Goal: Communication & Community: Participate in discussion

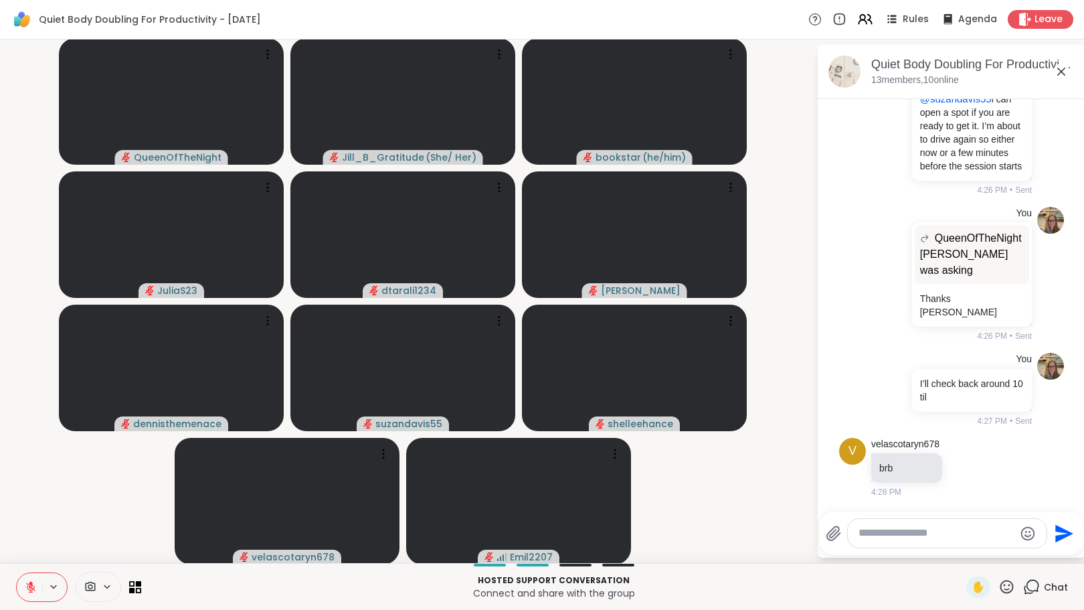
scroll to position [3468, 0]
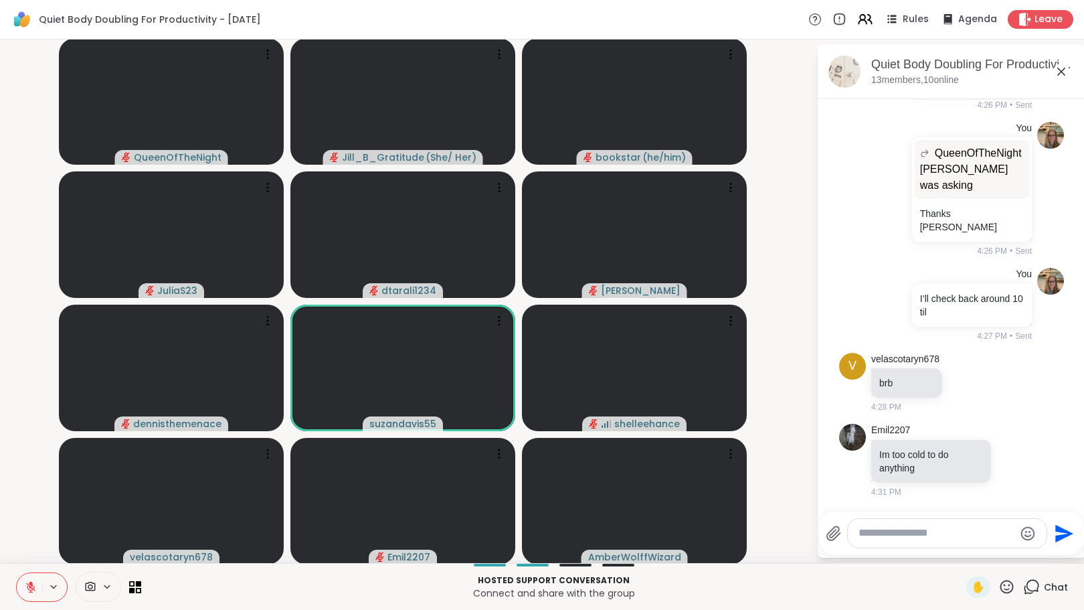
click at [26, 587] on icon at bounding box center [31, 587] width 12 height 12
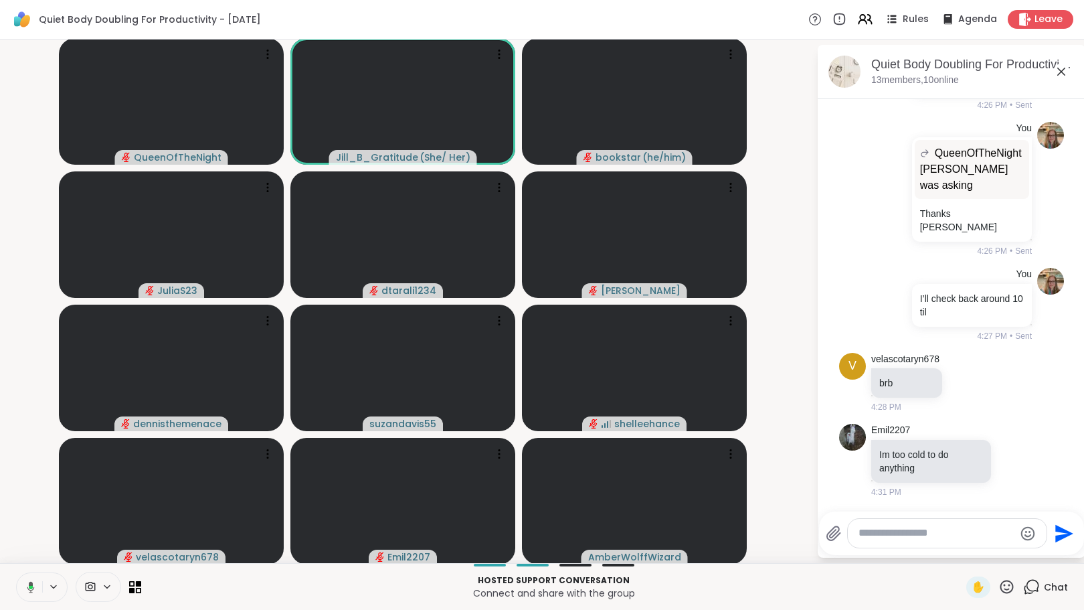
click at [33, 584] on icon at bounding box center [29, 587] width 12 height 12
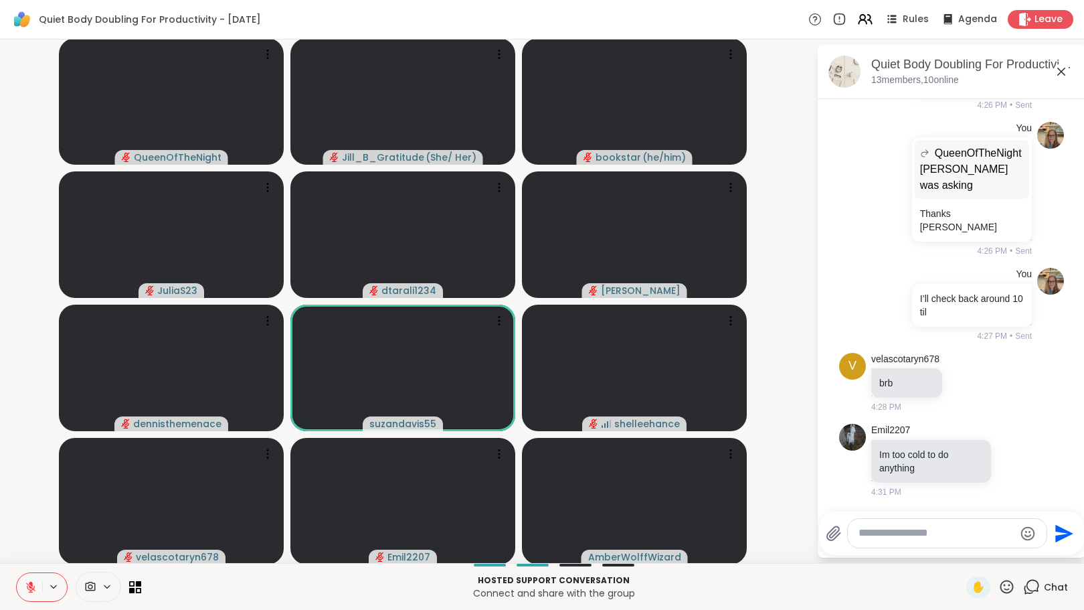
click at [874, 538] on textarea "Type your message" at bounding box center [937, 533] width 156 height 14
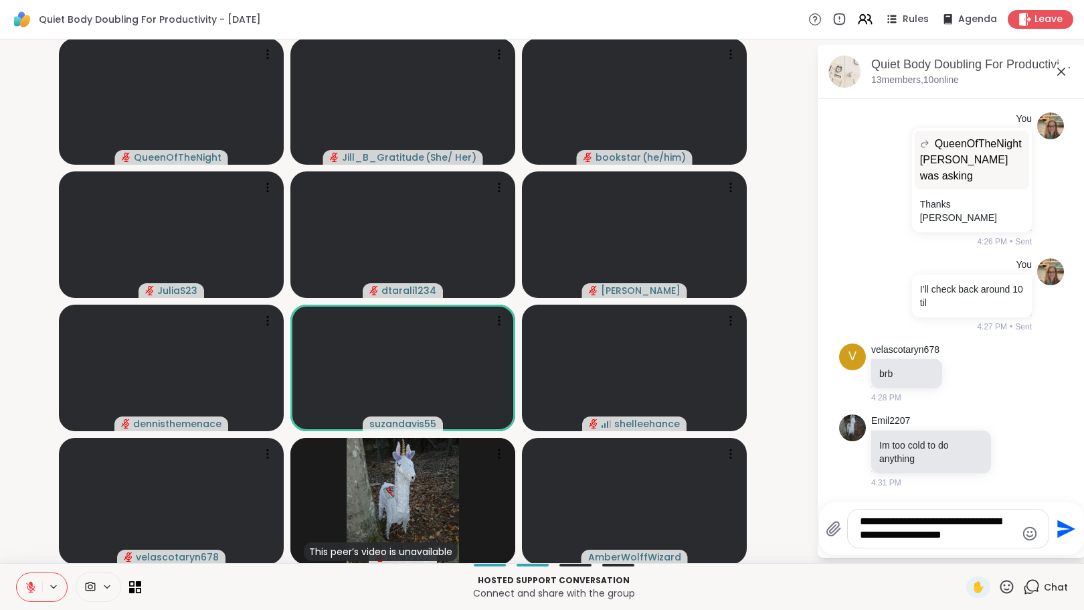
type textarea "**********"
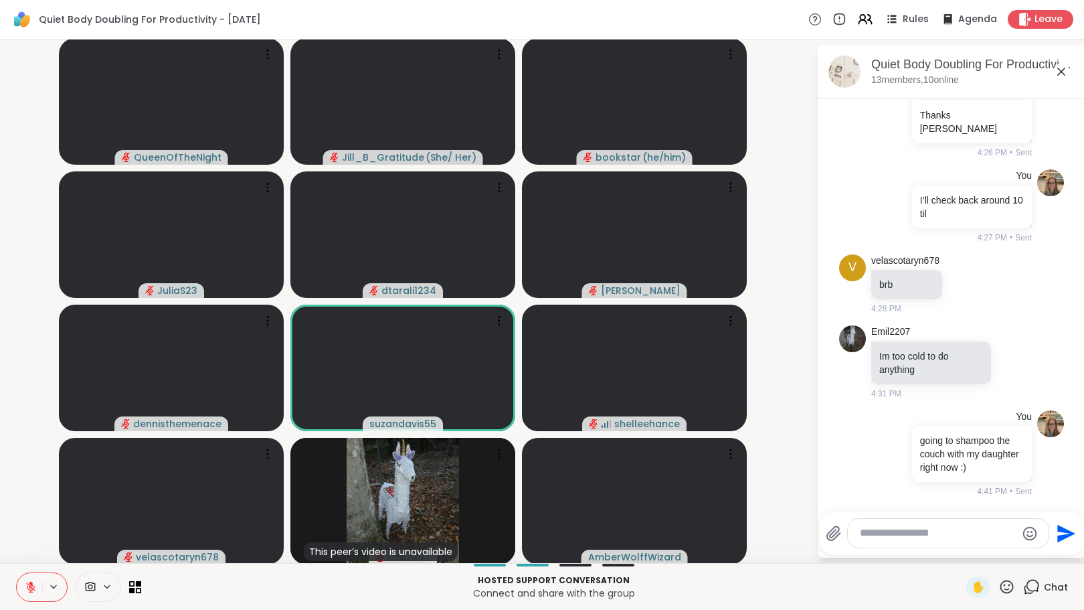
click at [870, 537] on textarea "Type your message" at bounding box center [938, 533] width 156 height 14
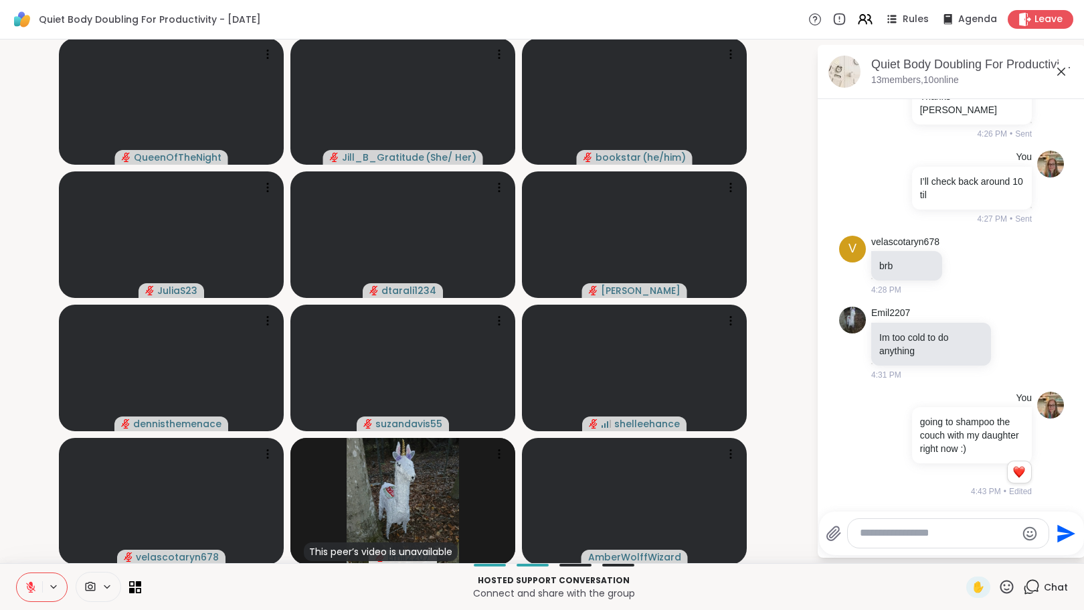
scroll to position [3586, 0]
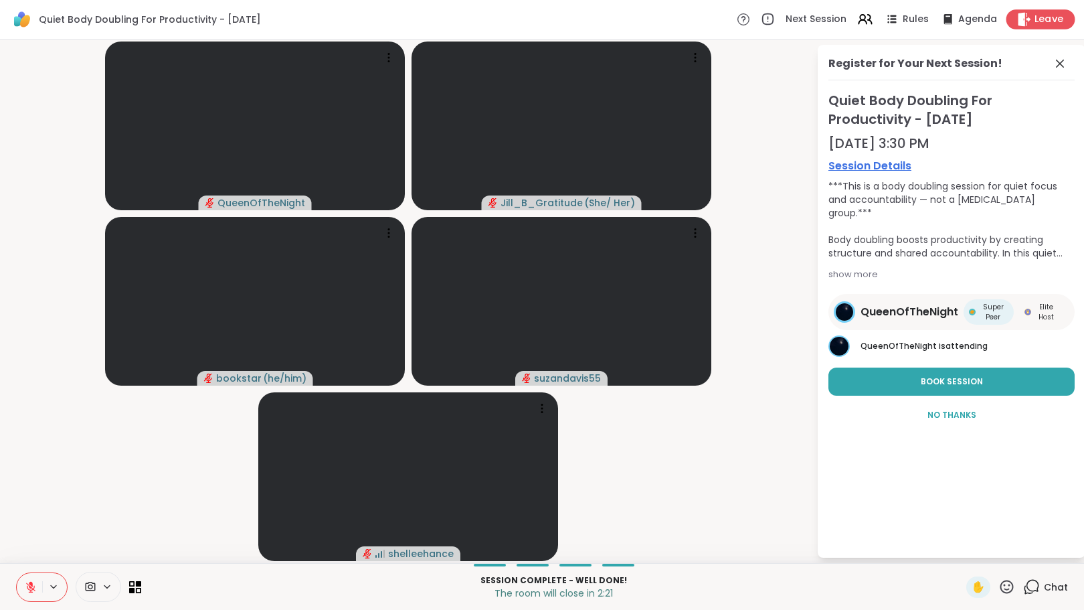
click at [1035, 19] on span "Leave" at bounding box center [1049, 20] width 29 height 14
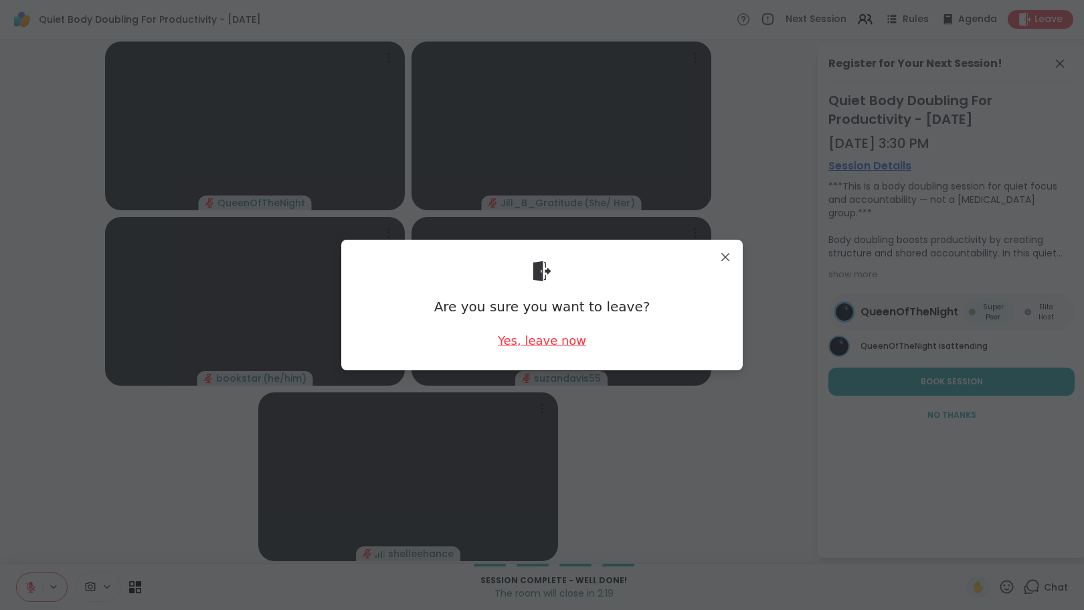
click at [533, 343] on div "Yes, leave now" at bounding box center [542, 340] width 88 height 17
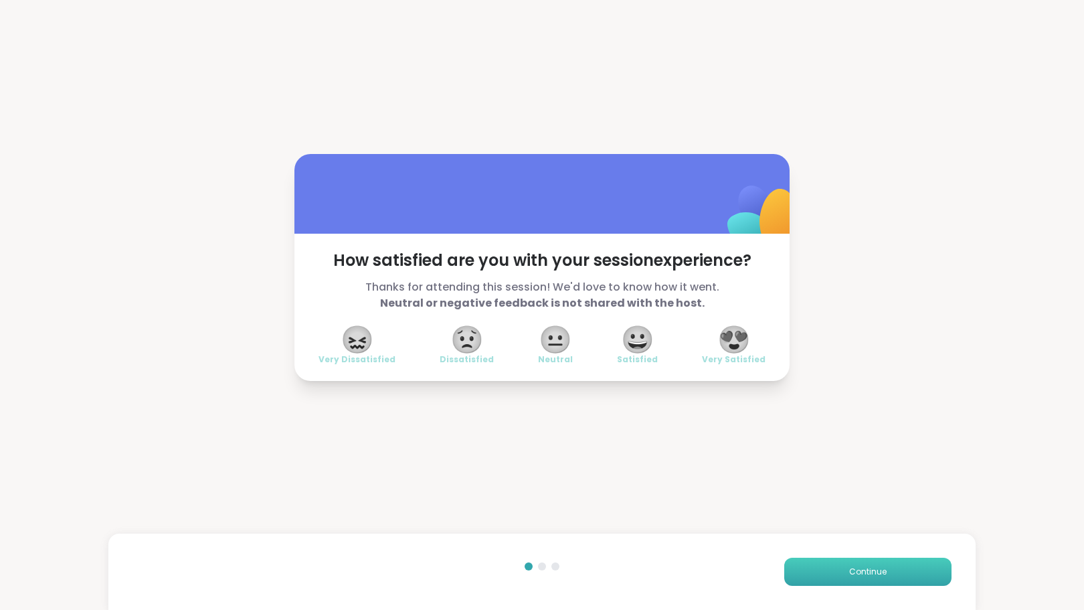
click at [836, 574] on button "Continue" at bounding box center [868, 572] width 167 height 28
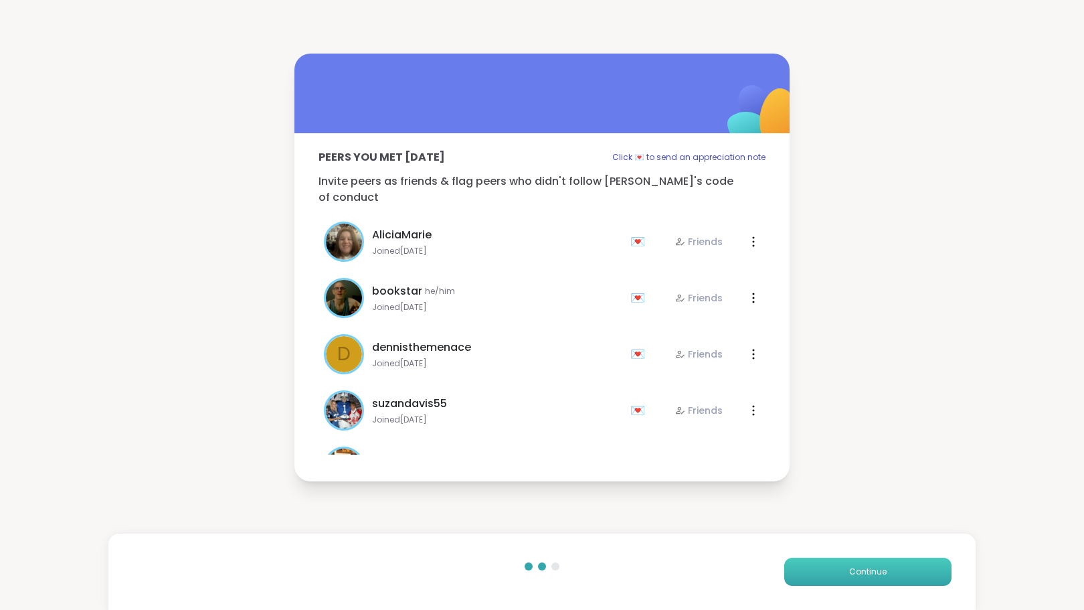
click at [835, 574] on button "Continue" at bounding box center [868, 572] width 167 height 28
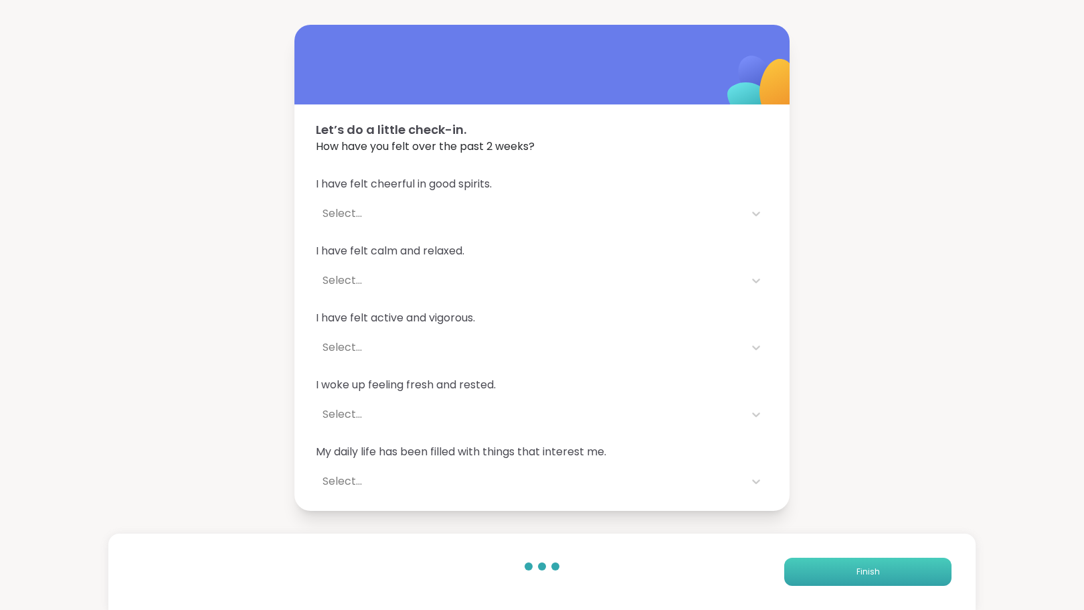
click at [835, 574] on button "Finish" at bounding box center [868, 572] width 167 height 28
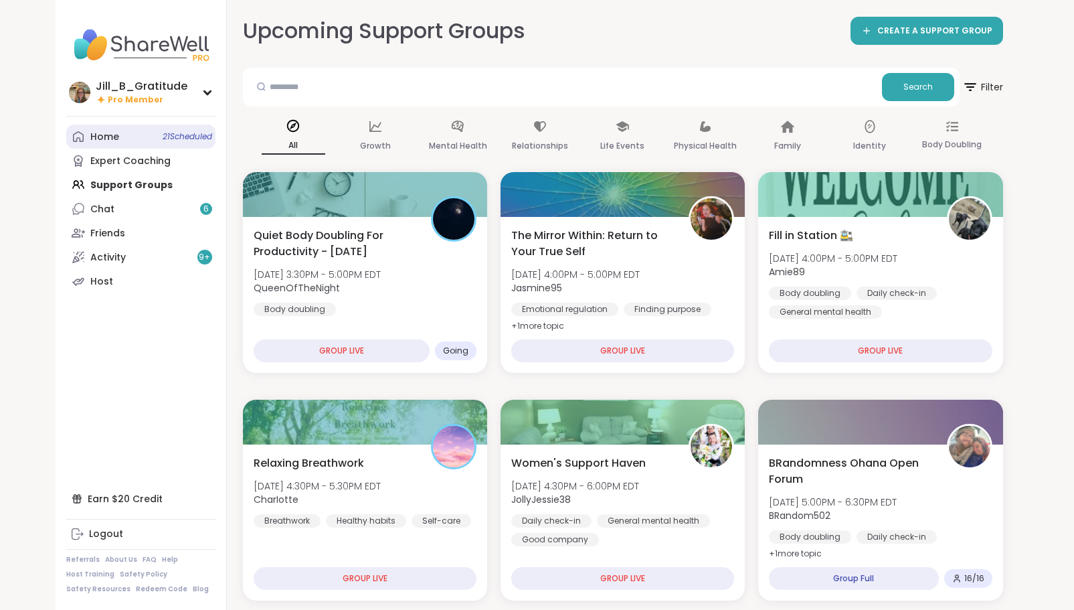
click at [138, 141] on link "Home 21 Scheduled" at bounding box center [140, 137] width 149 height 24
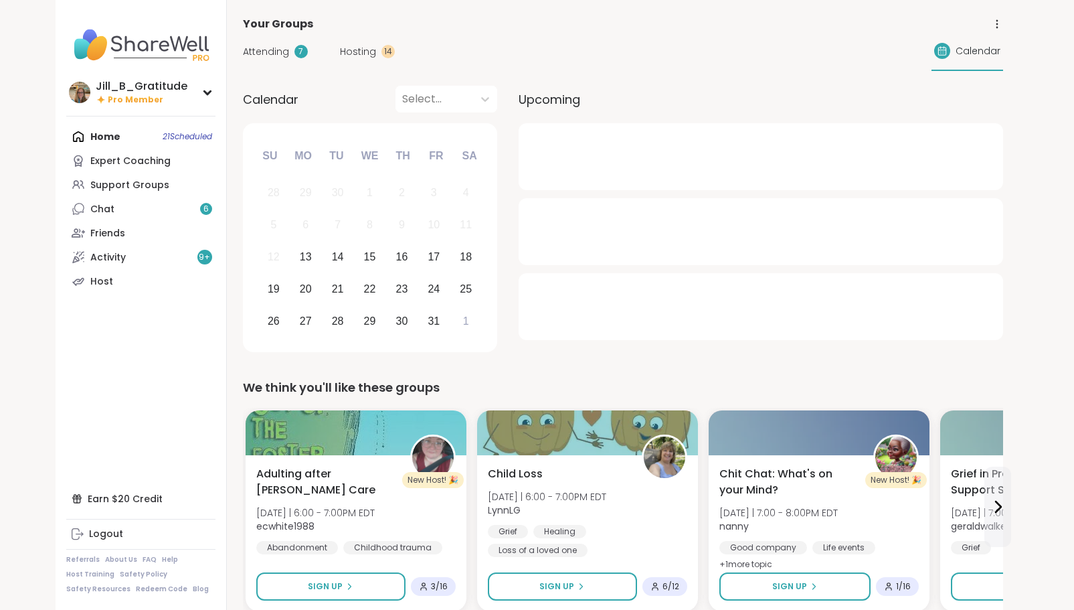
click at [355, 50] on span "Hosting" at bounding box center [358, 52] width 36 height 14
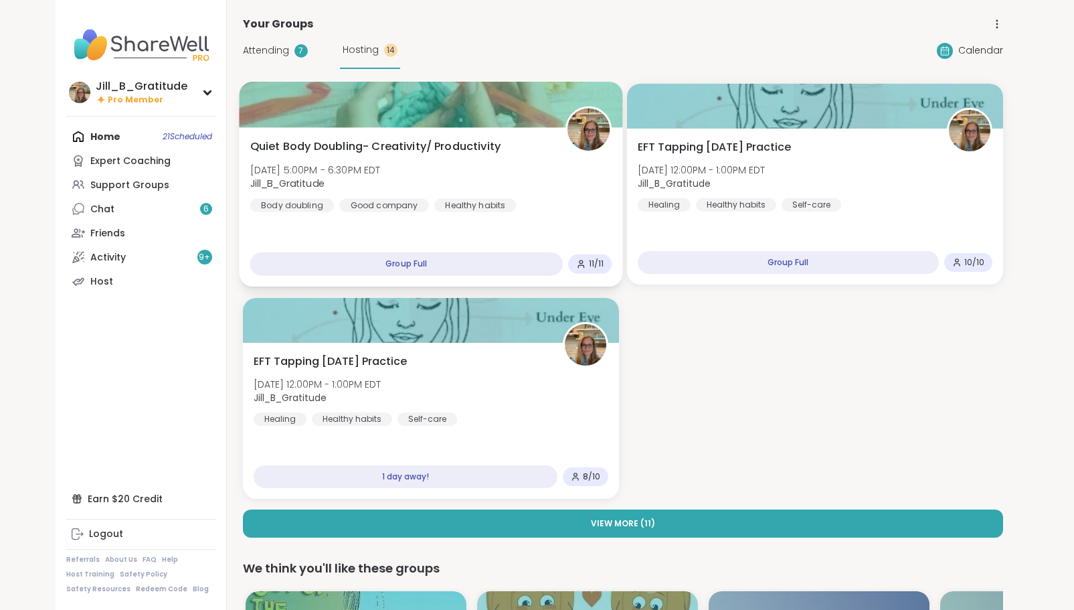
click at [533, 194] on div "Quiet Body Doubling- Creativity/ Productivity [DATE] 5:00PM - 6:30PM EDT Jill_B…" at bounding box center [431, 176] width 362 height 74
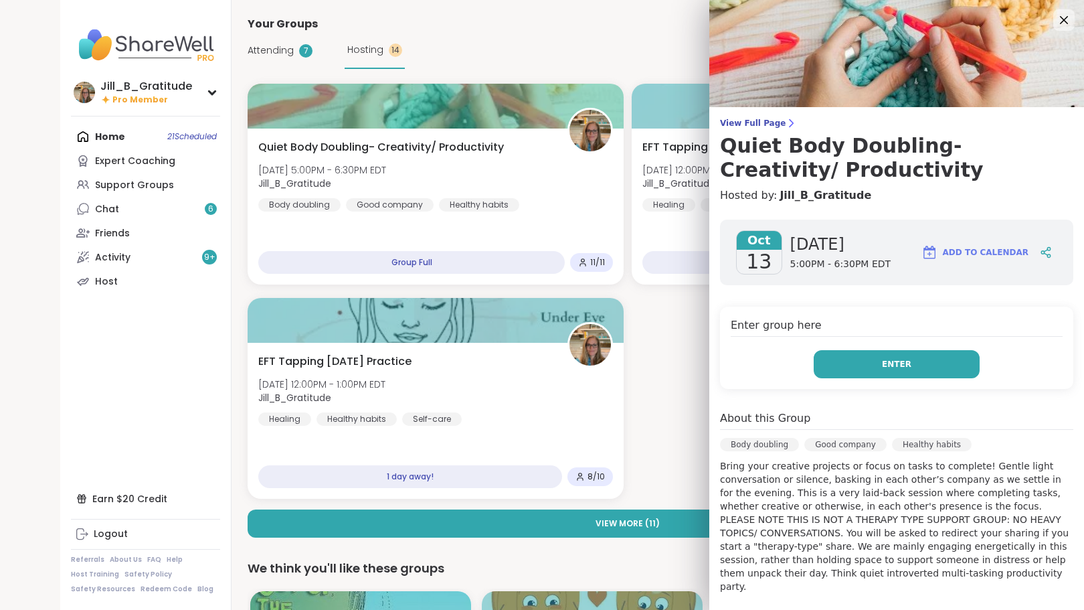
click at [930, 372] on button "Enter" at bounding box center [897, 364] width 166 height 28
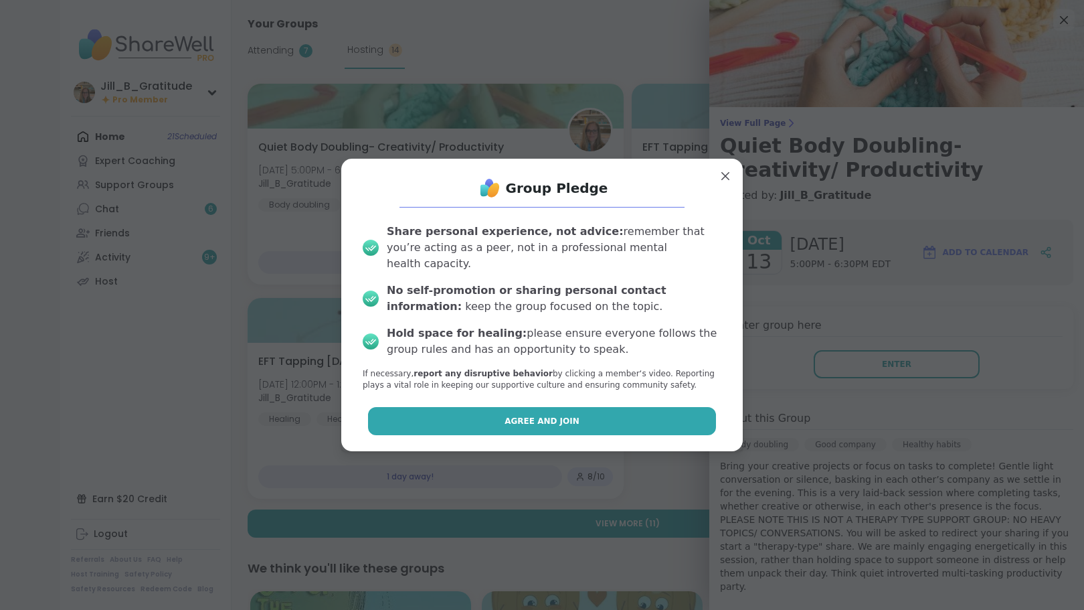
click at [586, 407] on button "Agree and Join" at bounding box center [542, 421] width 349 height 28
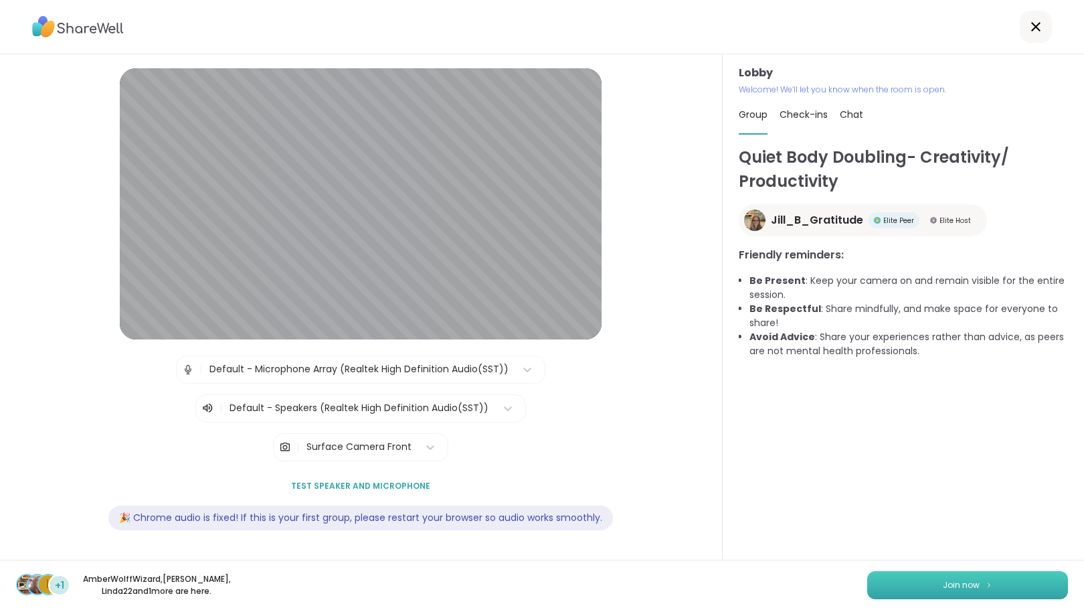
click at [914, 579] on button "Join now" at bounding box center [968, 585] width 201 height 28
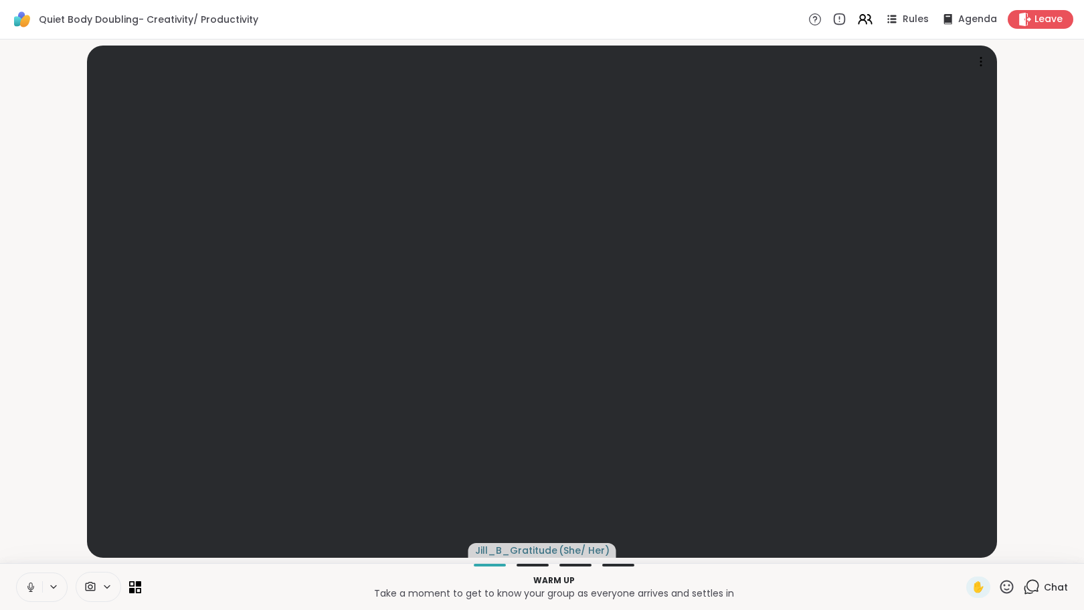
click at [1024, 586] on icon at bounding box center [1032, 586] width 17 height 17
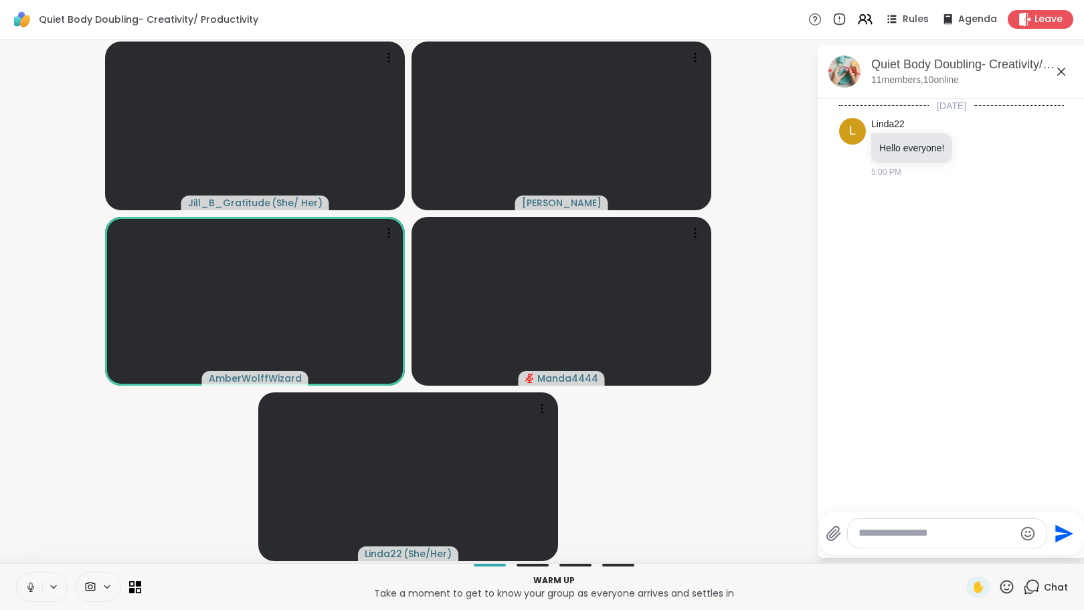
drag, startPoint x: 23, startPoint y: 587, endPoint x: 254, endPoint y: 598, distance: 230.5
click at [23, 587] on button at bounding box center [29, 587] width 25 height 28
click at [929, 532] on textarea "Type your message" at bounding box center [937, 533] width 156 height 14
type textarea "**********"
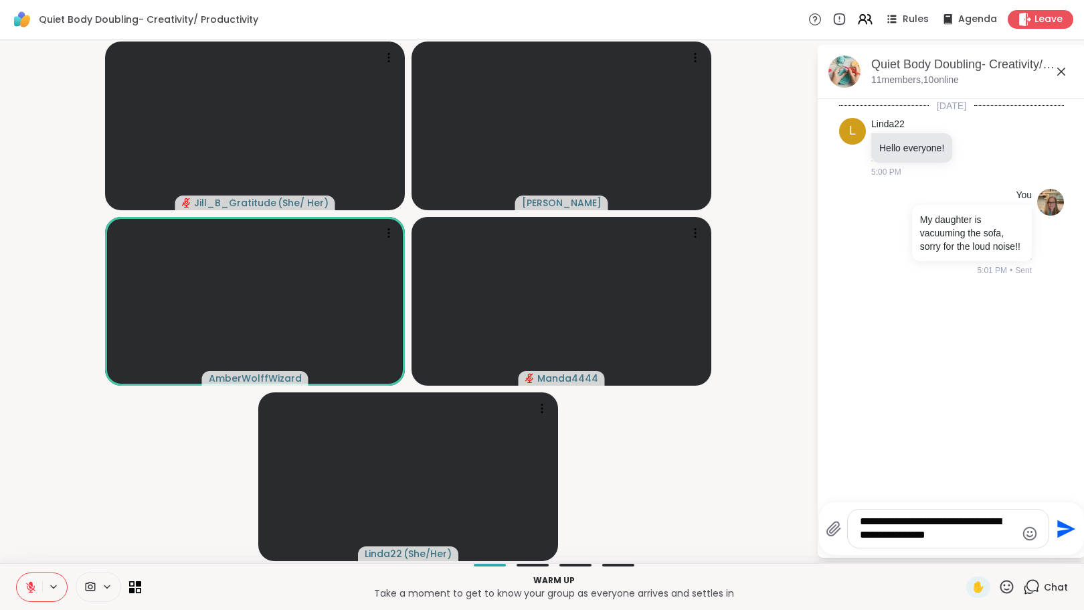
type textarea "**********"
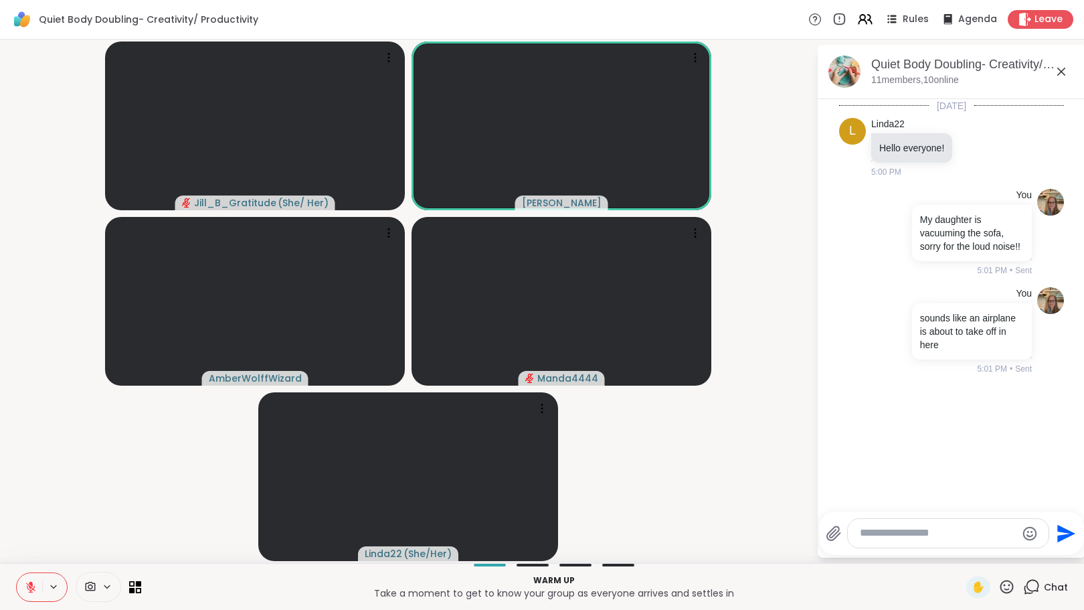
click at [888, 528] on textarea "Type your message" at bounding box center [938, 533] width 156 height 14
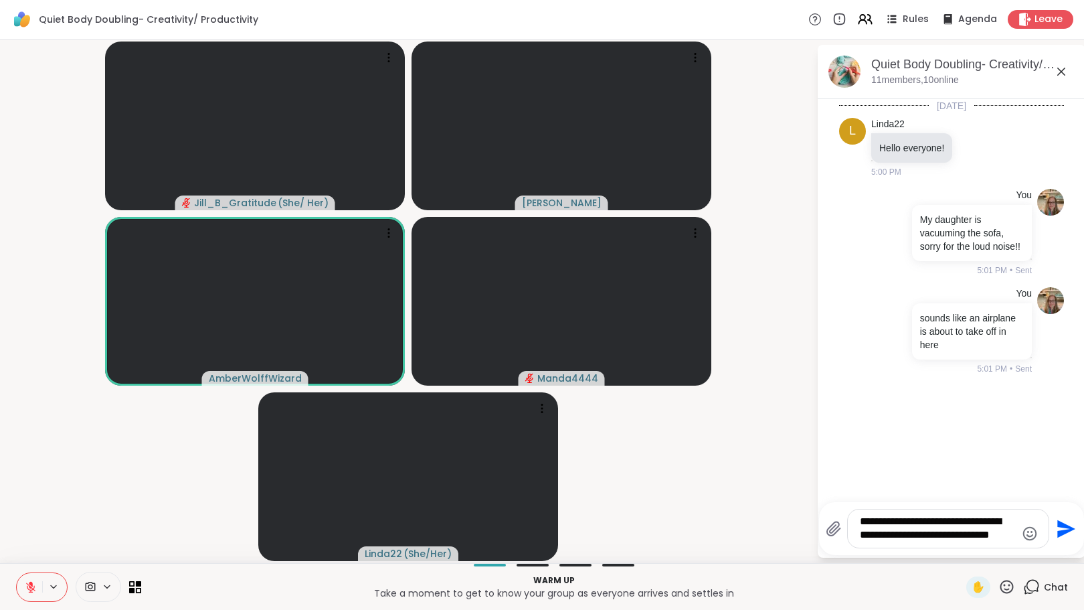
type textarea "**********"
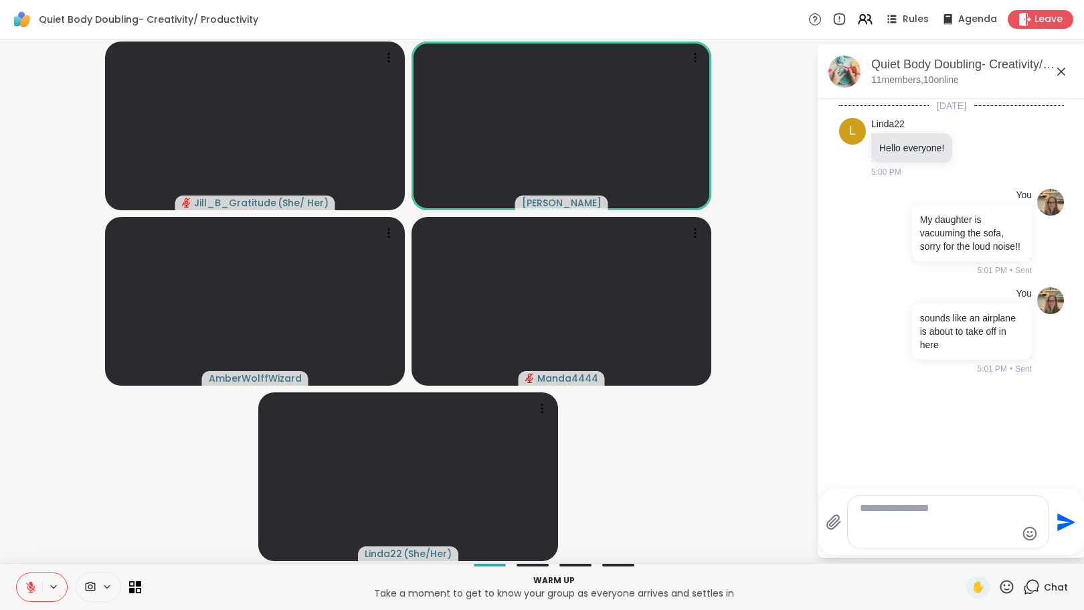
scroll to position [1, 0]
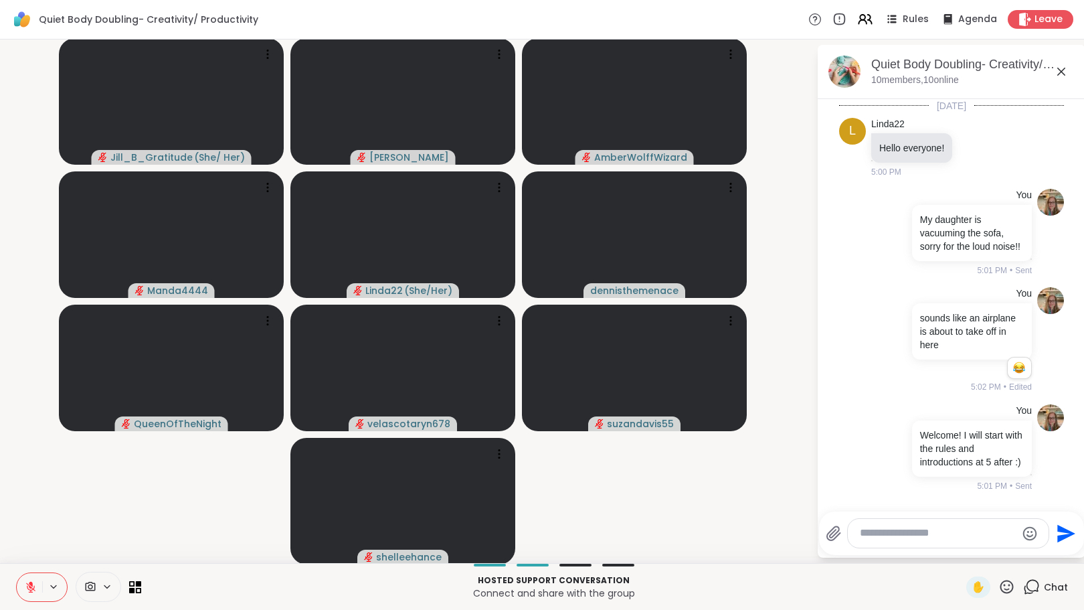
click at [27, 585] on icon at bounding box center [31, 587] width 12 height 12
click at [868, 541] on div at bounding box center [948, 533] width 201 height 29
click at [871, 537] on textarea "Type your message" at bounding box center [938, 533] width 156 height 14
click at [874, 533] on textarea "Type your message" at bounding box center [938, 533] width 156 height 14
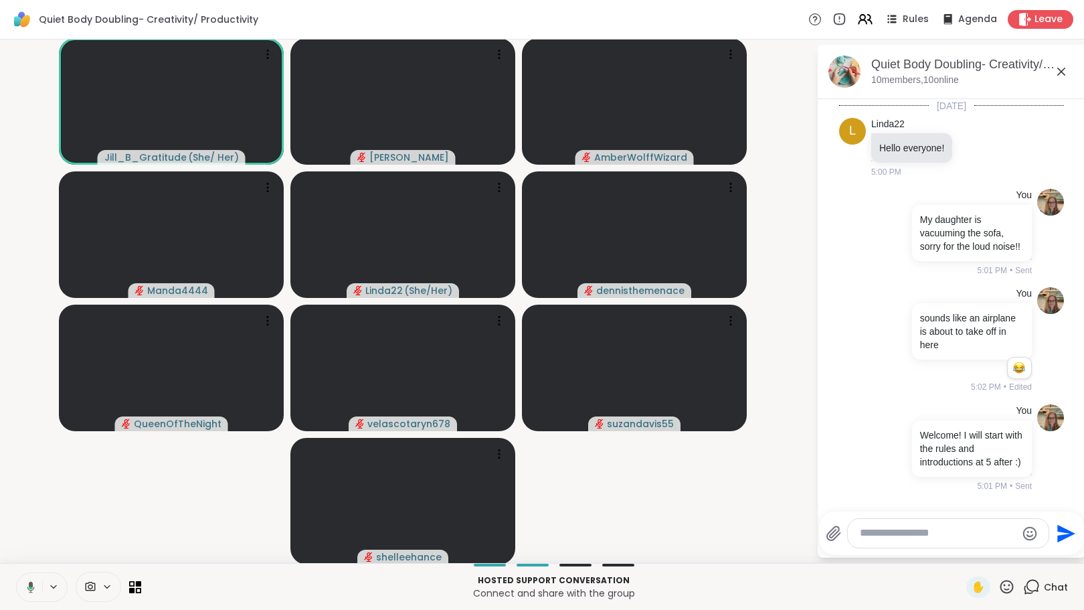
click at [876, 536] on textarea "Type your message" at bounding box center [938, 533] width 156 height 14
drag, startPoint x: 33, startPoint y: 582, endPoint x: 66, endPoint y: 578, distance: 33.0
click at [33, 582] on icon at bounding box center [31, 587] width 12 height 12
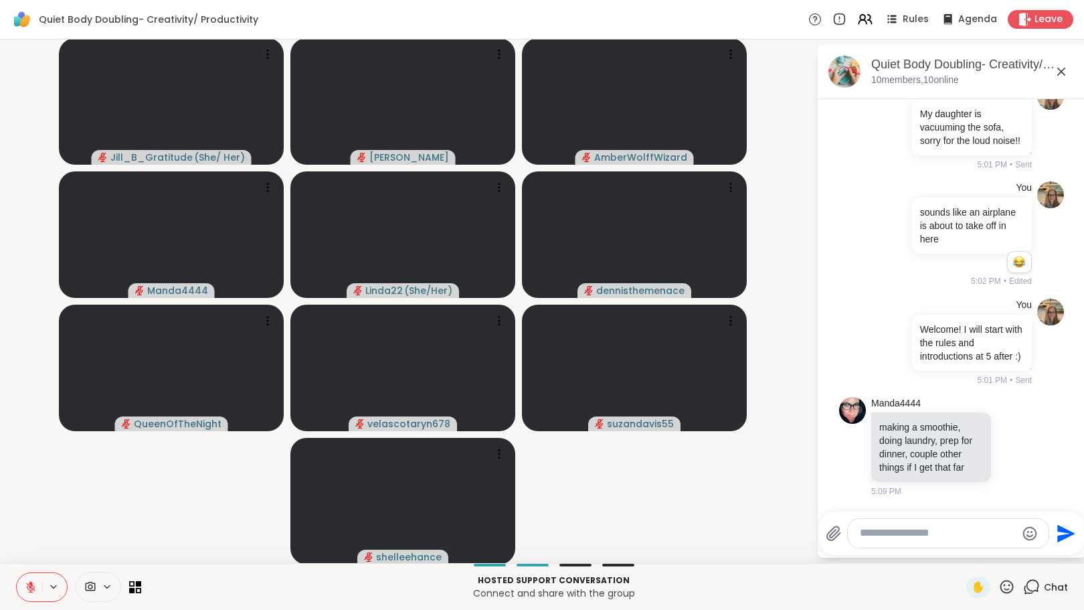
scroll to position [257, 0]
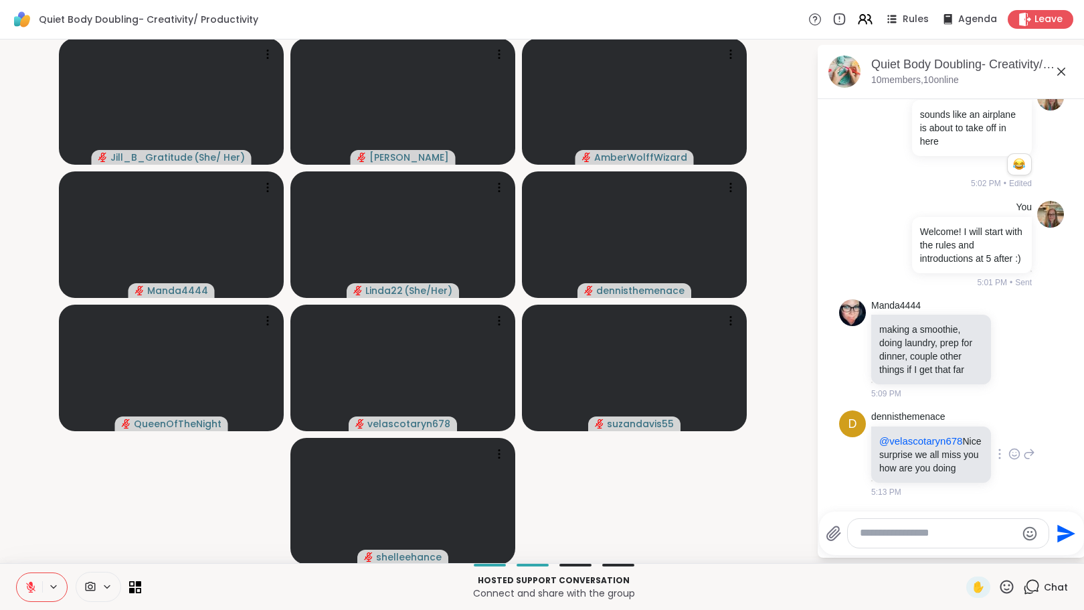
click at [1009, 447] on icon at bounding box center [1015, 453] width 12 height 13
click at [1009, 430] on div "Select Reaction: Heart" at bounding box center [1015, 432] width 12 height 12
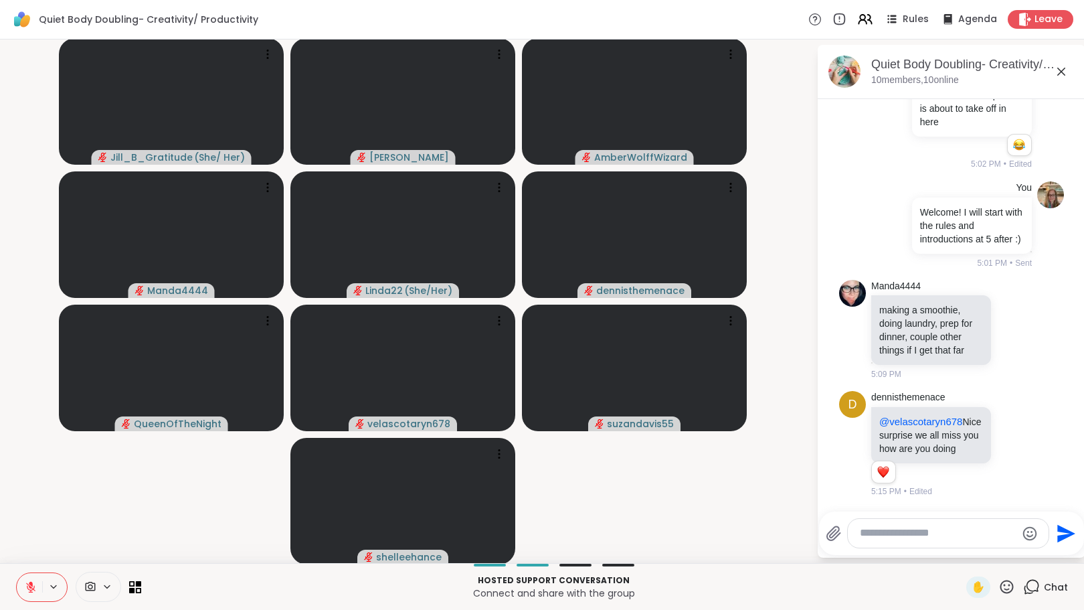
click at [1024, 442] on icon at bounding box center [1030, 444] width 12 height 16
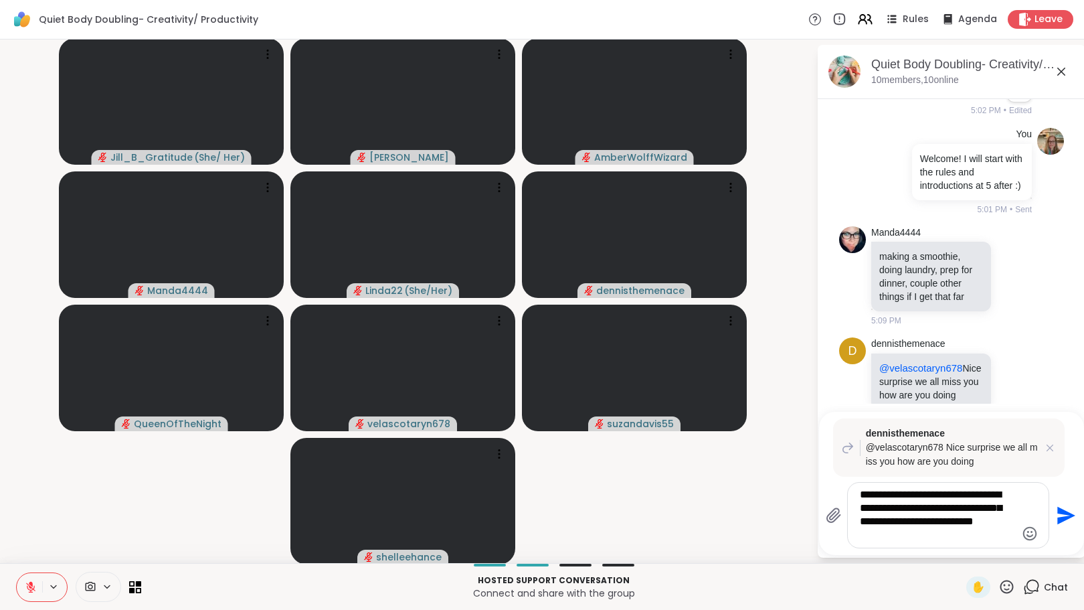
type textarea "**********"
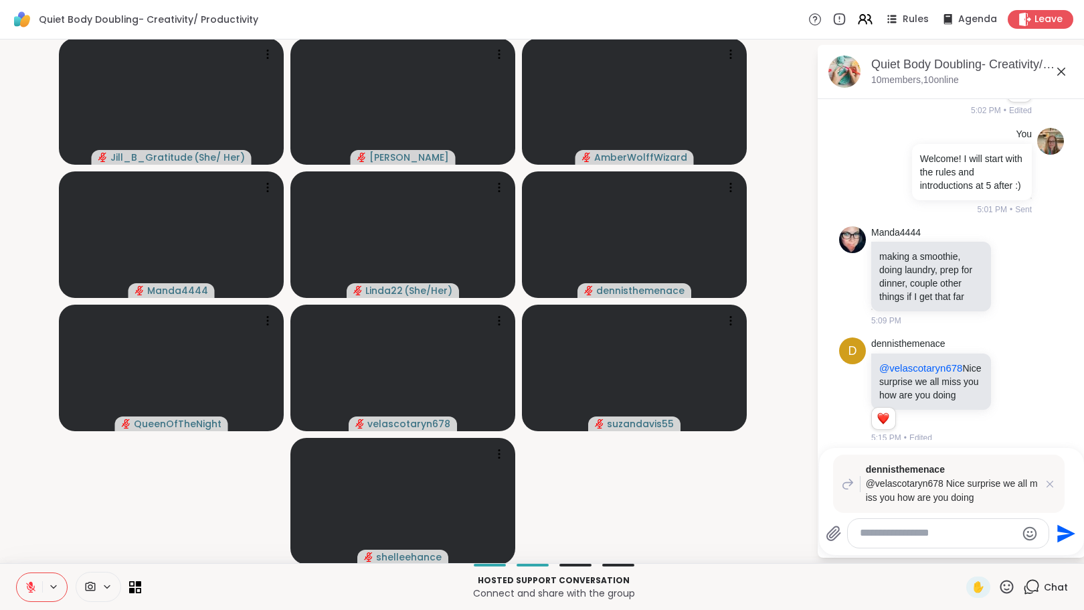
scroll to position [479, 0]
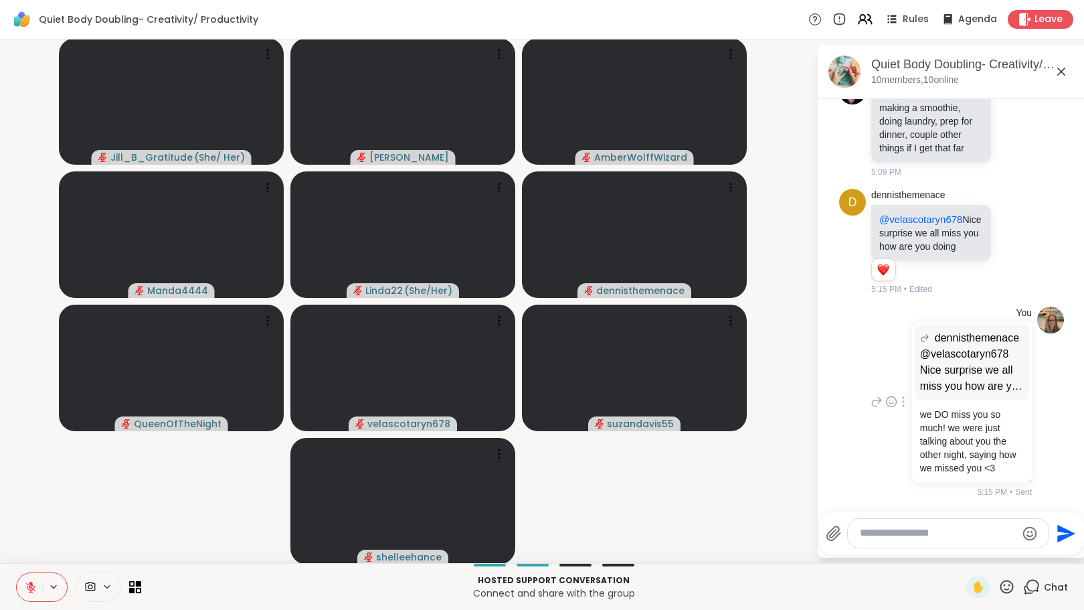
drag, startPoint x: 777, startPoint y: 422, endPoint x: 841, endPoint y: 415, distance: 64.6
click at [777, 422] on video-player-container "Jill_B_Gratitude ( She/ Her ) dodi AmberWolffWizard Manda4444 Linda22 ( She/Her…" at bounding box center [408, 301] width 801 height 513
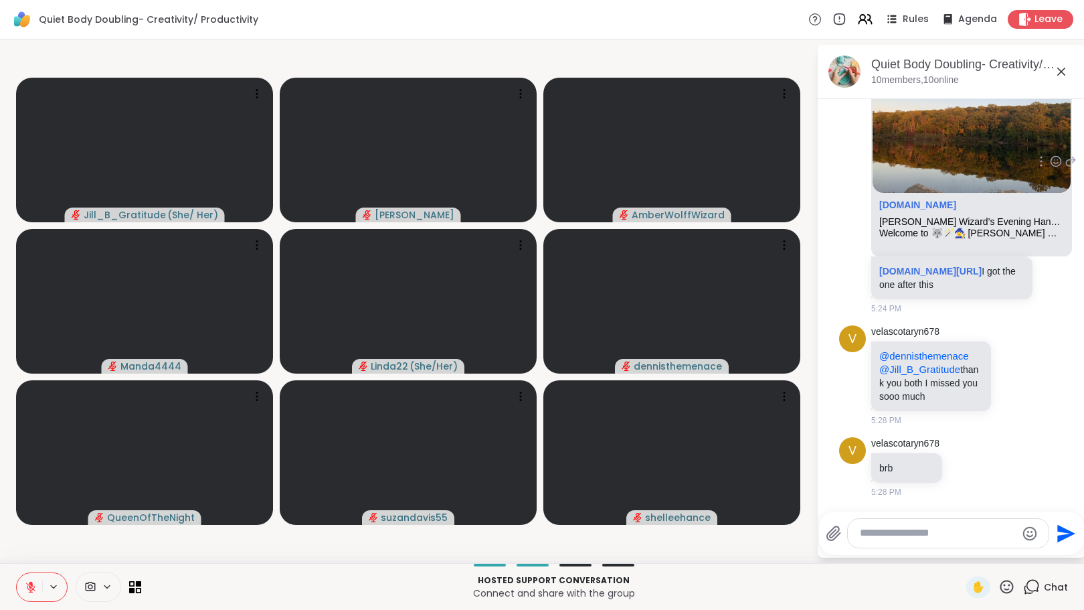
scroll to position [1018, 0]
click at [1009, 370] on icon at bounding box center [1015, 375] width 12 height 13
click at [1009, 348] on div "Select Reaction: Heart" at bounding box center [1015, 354] width 12 height 12
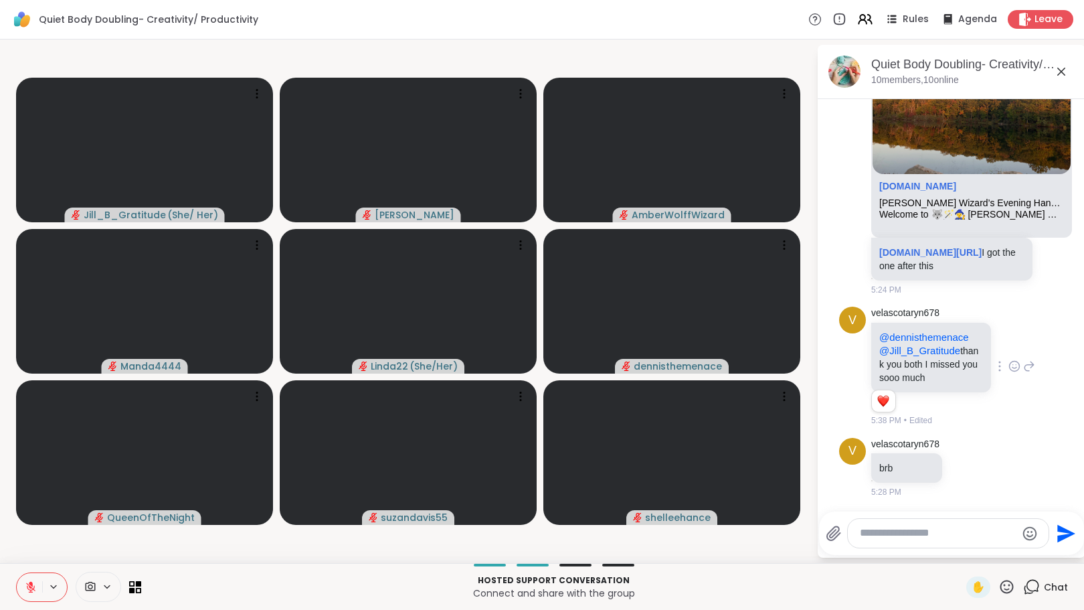
scroll to position [1038, 0]
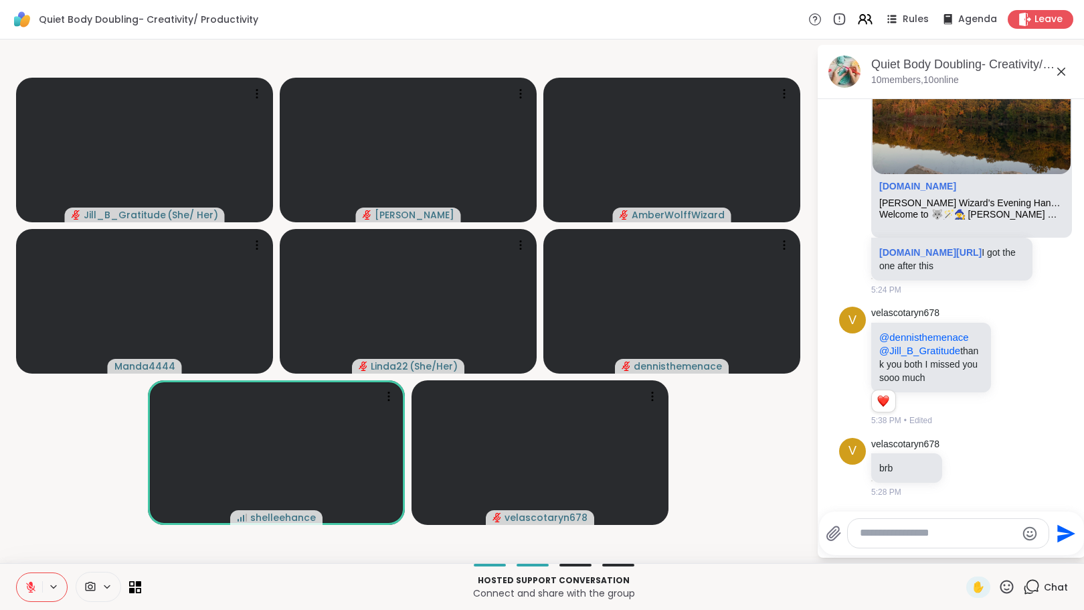
click at [753, 446] on video-player-container "Jill_B_Gratitude ( She/ Her ) dodi AmberWolffWizard Manda4444 Linda22 ( She/Her…" at bounding box center [408, 301] width 801 height 513
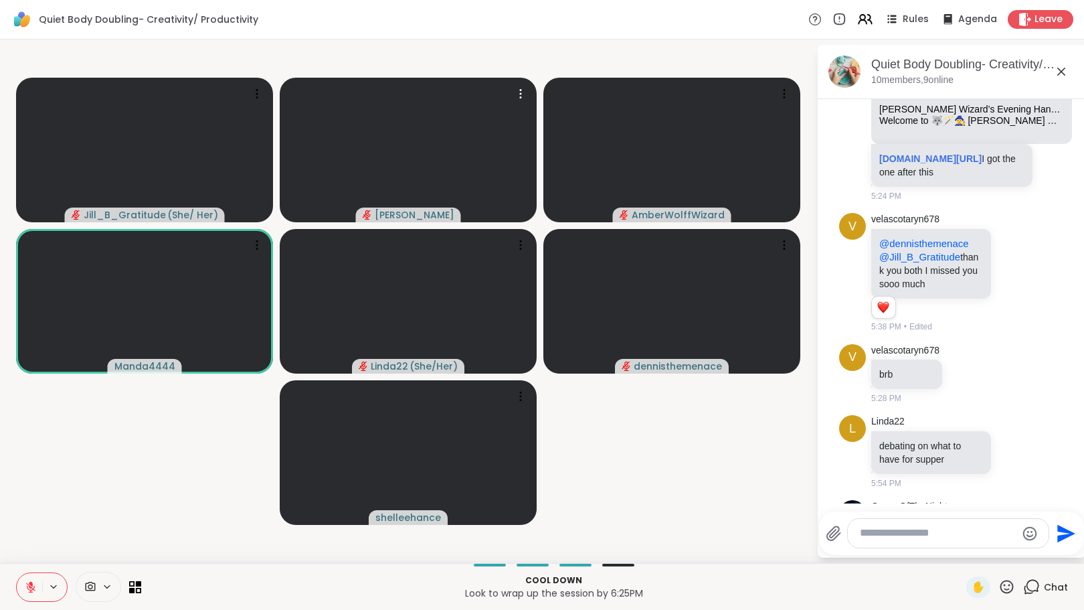
scroll to position [1253, 0]
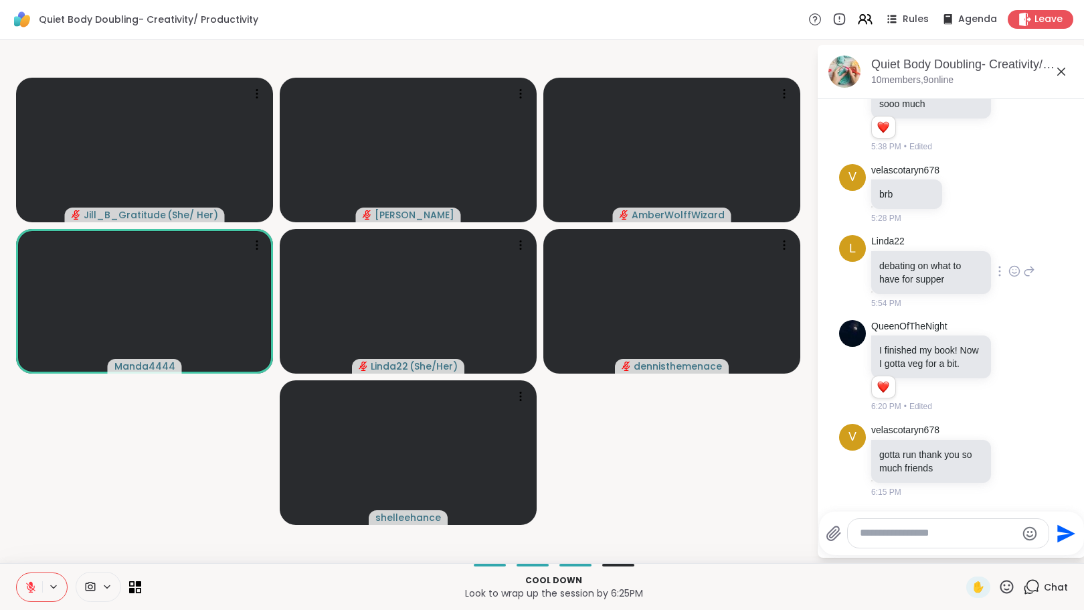
drag, startPoint x: 1006, startPoint y: 268, endPoint x: 1040, endPoint y: 315, distance: 57.4
click at [1006, 230] on div "v velascotaryn678 brb 5:28 PM" at bounding box center [951, 195] width 225 height 72
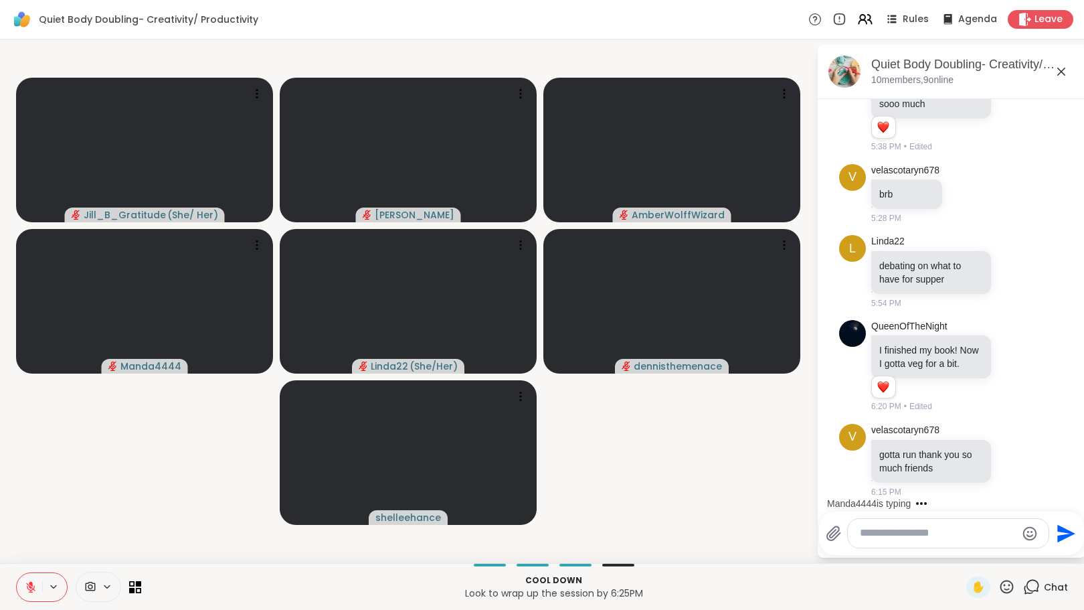
scroll to position [1457, 0]
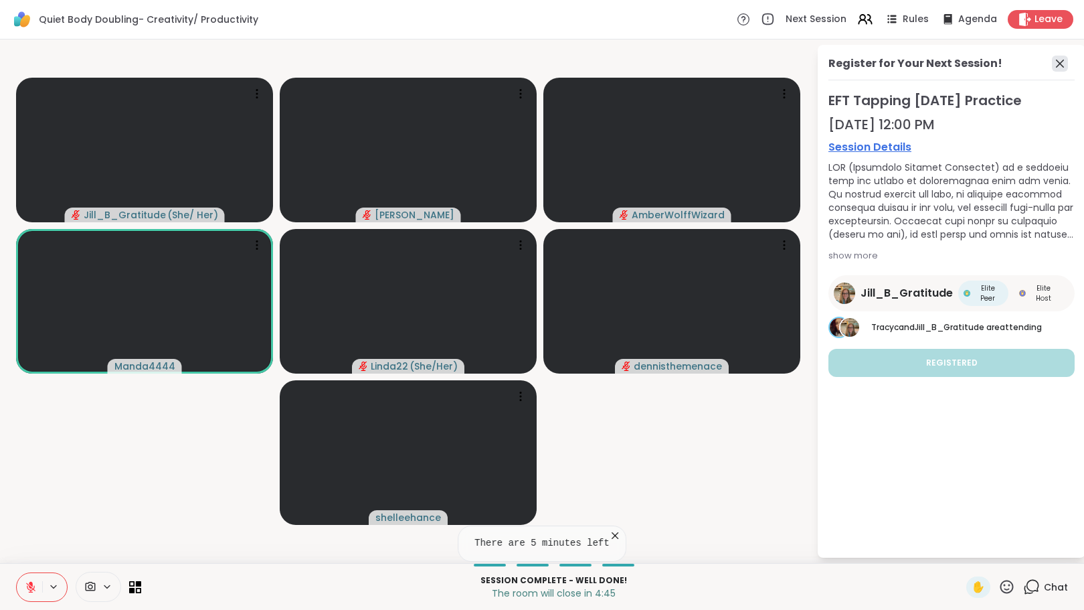
click at [1060, 57] on icon at bounding box center [1060, 64] width 16 height 16
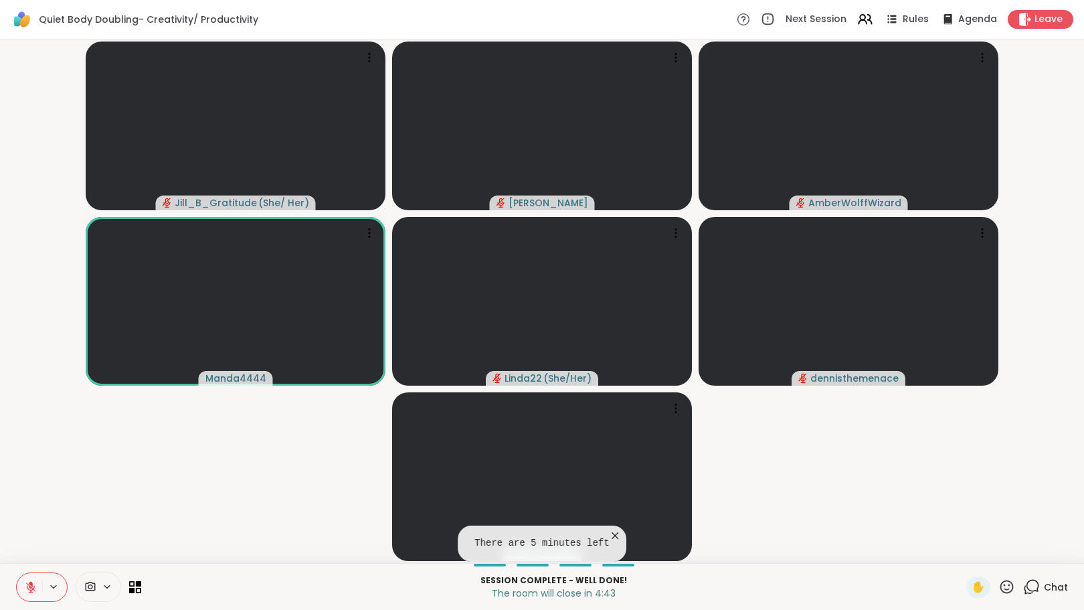
click at [1024, 592] on icon at bounding box center [1032, 586] width 17 height 17
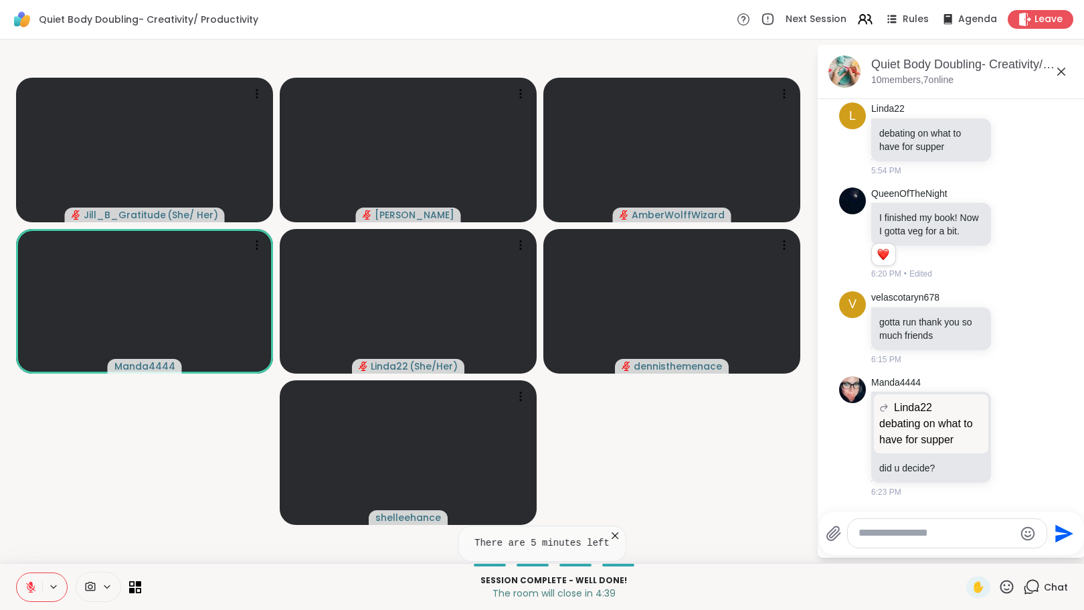
click at [879, 535] on textarea "Type your message" at bounding box center [937, 533] width 156 height 14
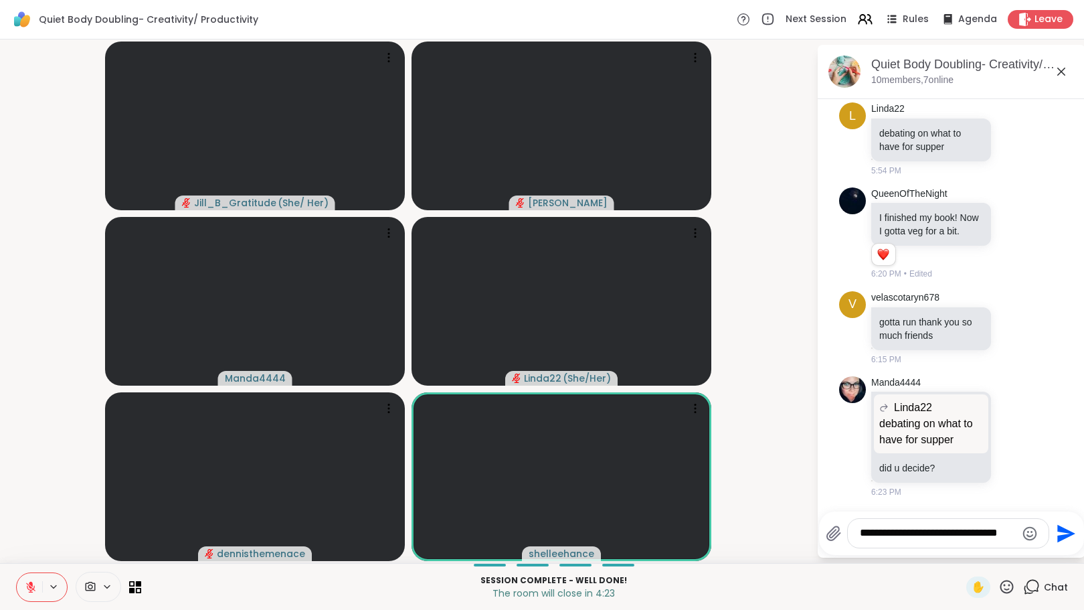
drag, startPoint x: 1014, startPoint y: 531, endPoint x: 1011, endPoint y: 550, distance: 19.0
click at [1014, 535] on textarea "**********" at bounding box center [938, 533] width 156 height 14
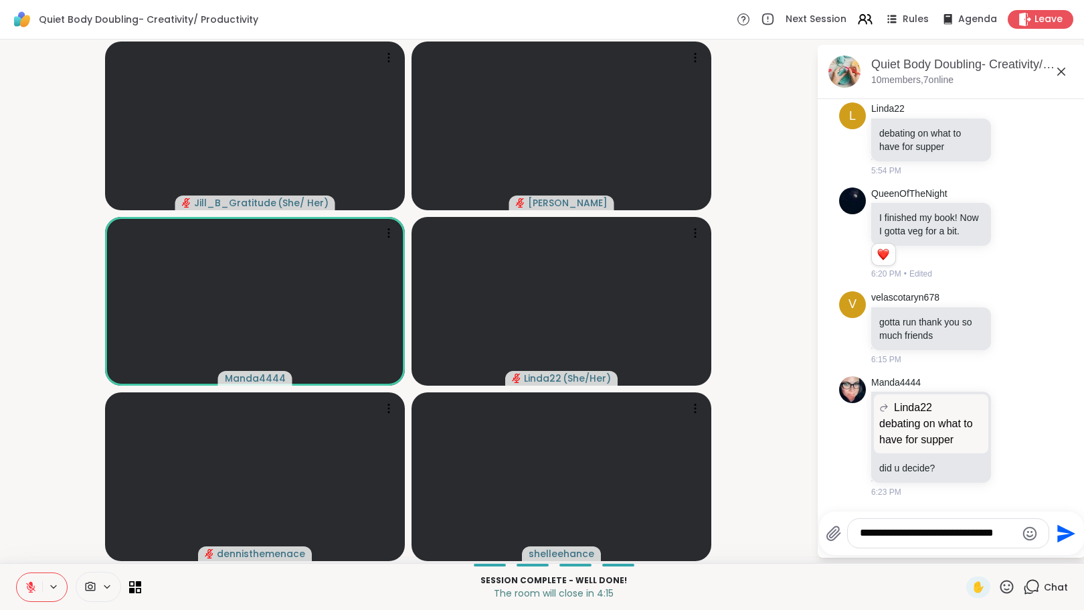
click at [923, 532] on textarea "**********" at bounding box center [938, 533] width 156 height 14
drag, startPoint x: 984, startPoint y: 532, endPoint x: 989, endPoint y: 608, distance: 76.5
click at [984, 540] on div "**********" at bounding box center [948, 533] width 201 height 29
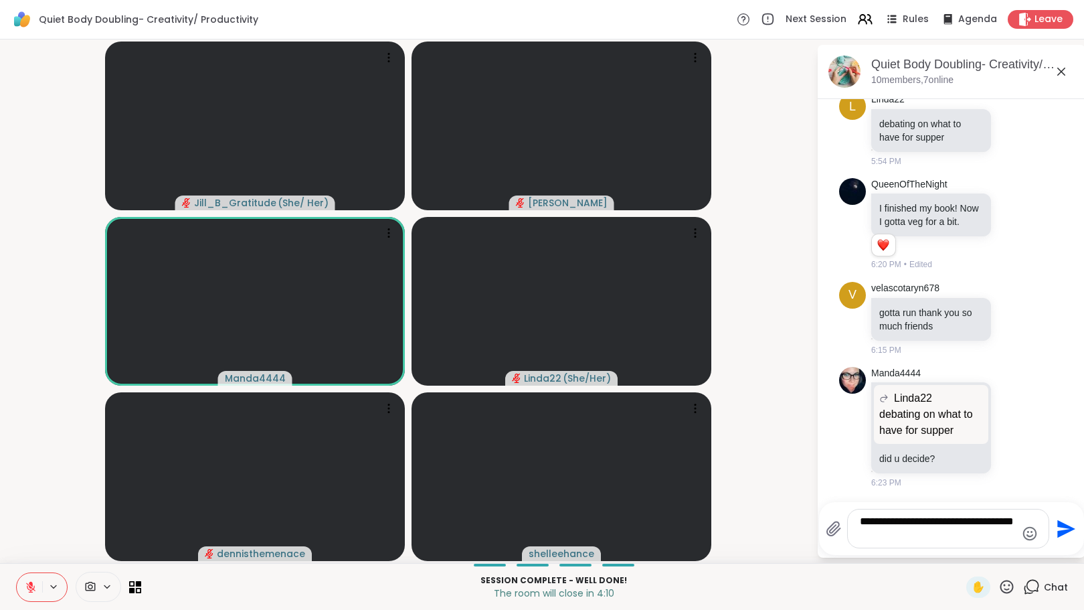
click at [924, 536] on textarea "**********" at bounding box center [938, 528] width 156 height 27
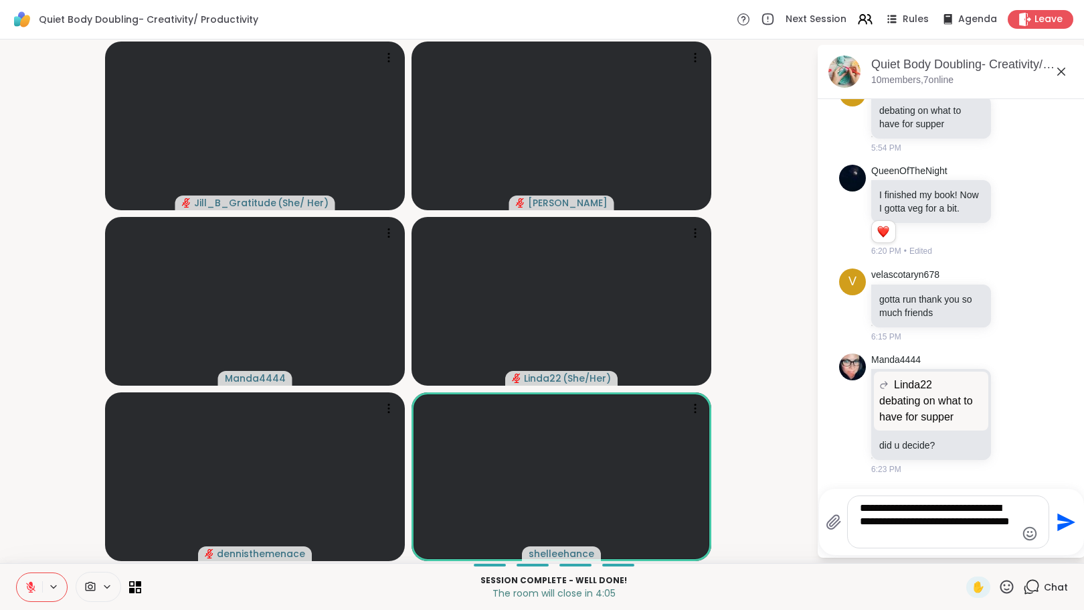
type textarea "**********"
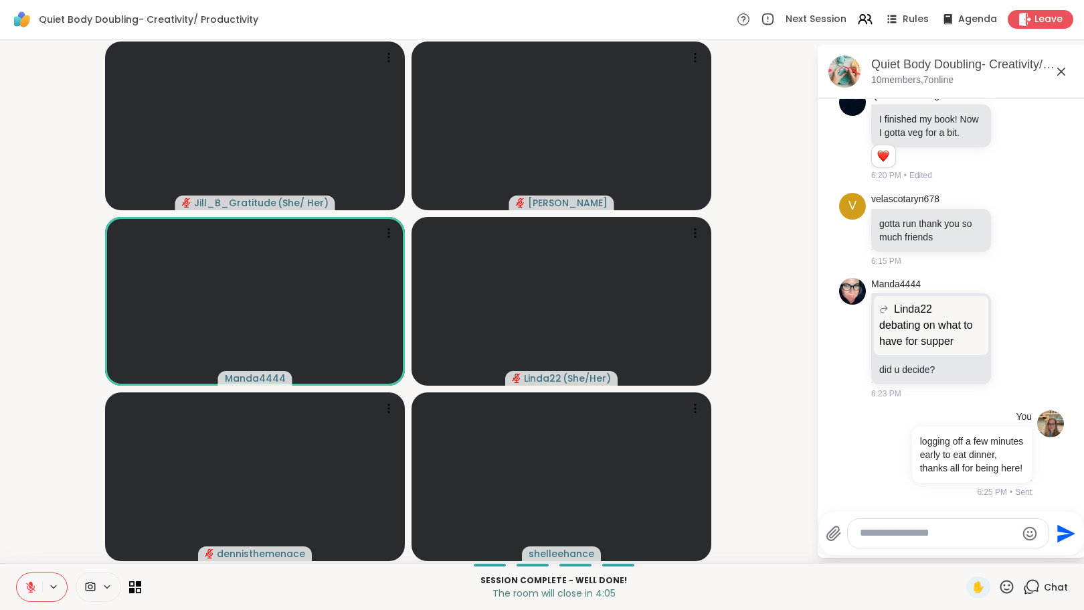
scroll to position [1569, 0]
click at [1035, 22] on span "Leave" at bounding box center [1049, 20] width 29 height 14
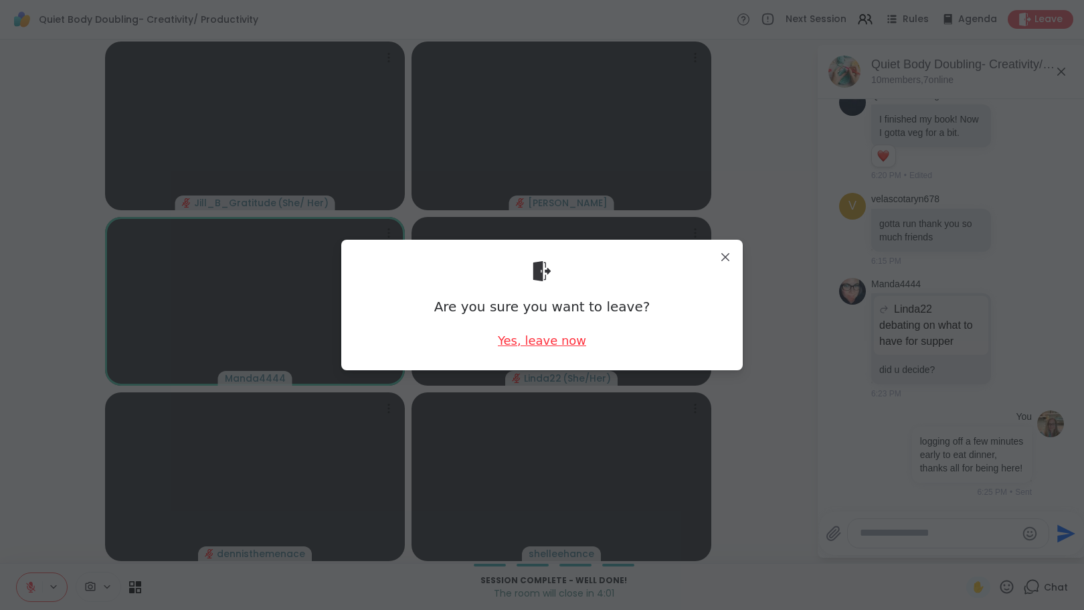
click at [532, 341] on div "Yes, leave now" at bounding box center [542, 340] width 88 height 17
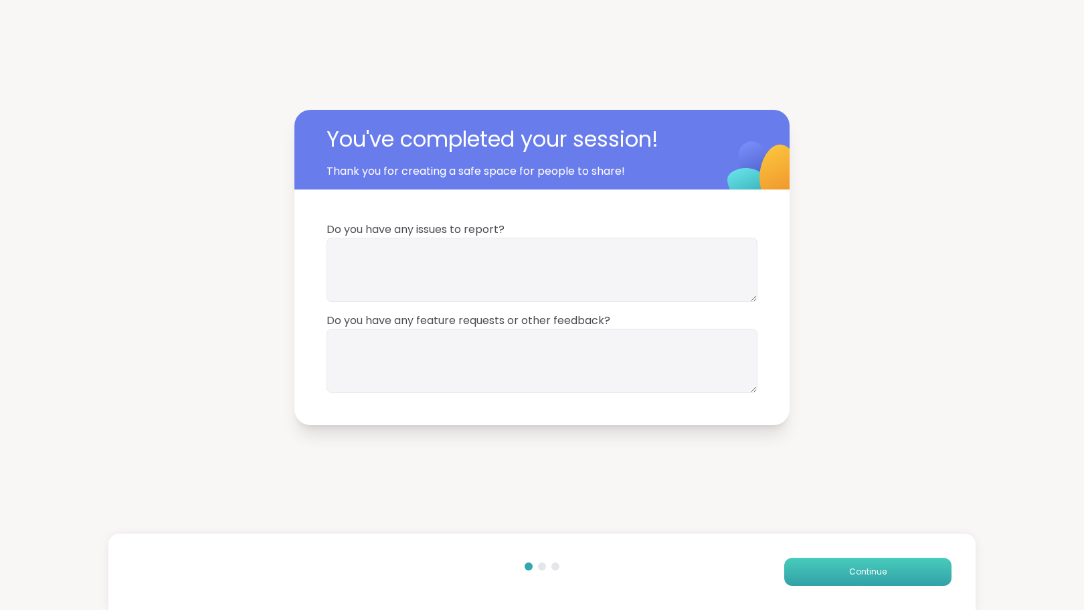
click at [883, 568] on button "Continue" at bounding box center [868, 572] width 167 height 28
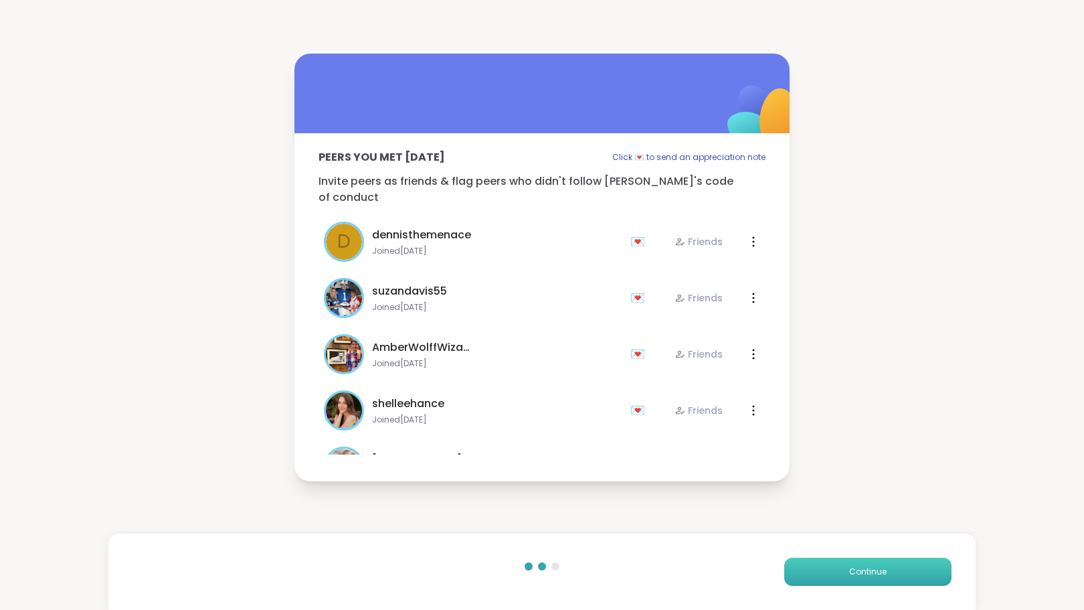
drag, startPoint x: 883, startPoint y: 568, endPoint x: 864, endPoint y: 572, distance: 19.2
click at [864, 572] on span "Continue" at bounding box center [868, 572] width 37 height 12
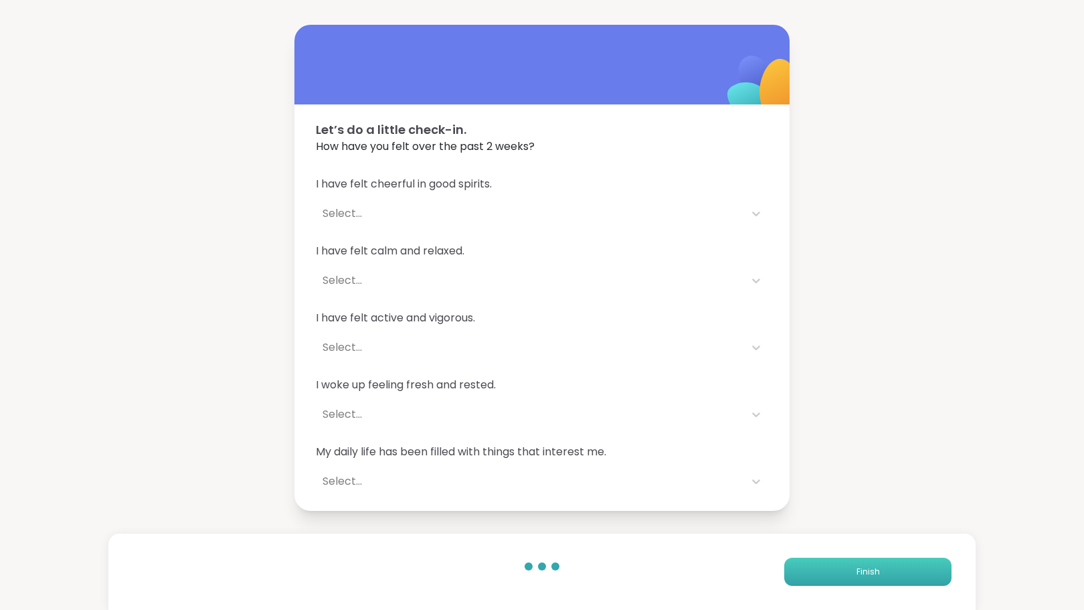
click at [864, 572] on span "Finish" at bounding box center [868, 572] width 23 height 12
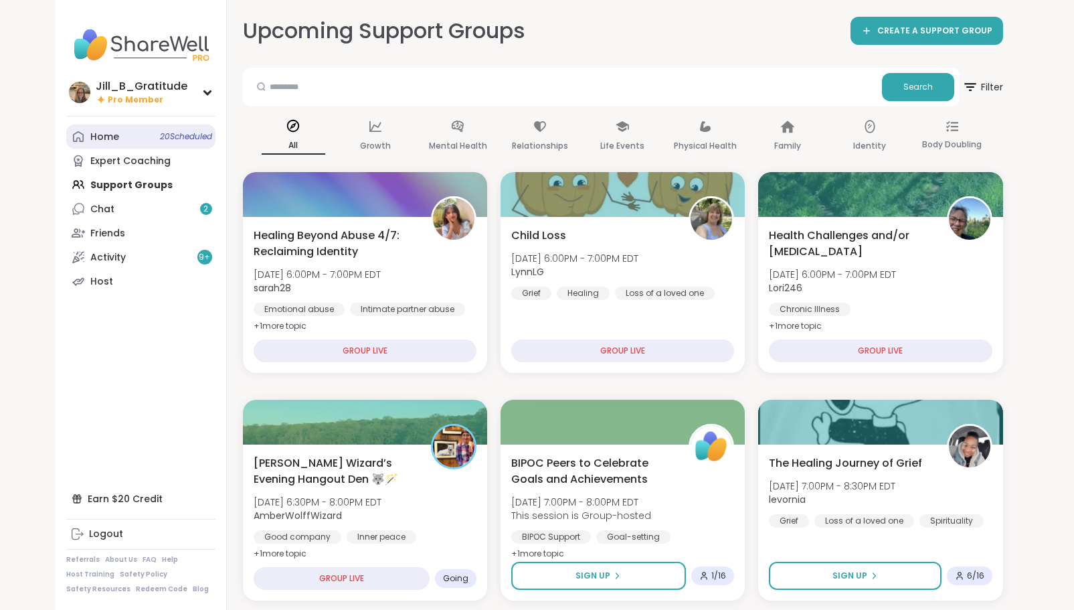
click at [127, 139] on link "Home 20 Scheduled" at bounding box center [140, 137] width 149 height 24
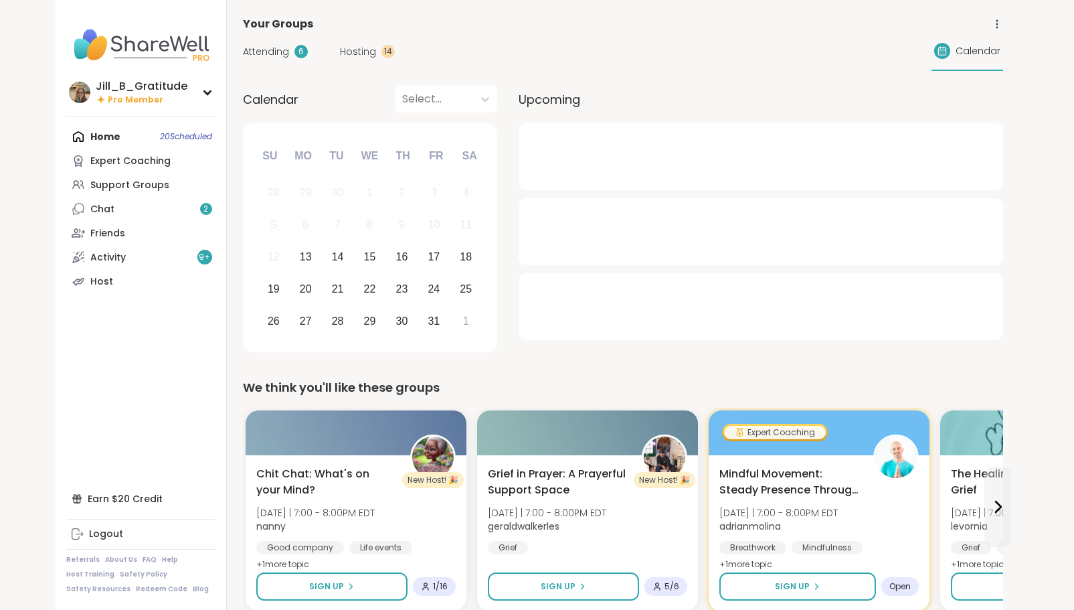
click at [278, 51] on span "Attending" at bounding box center [266, 52] width 46 height 14
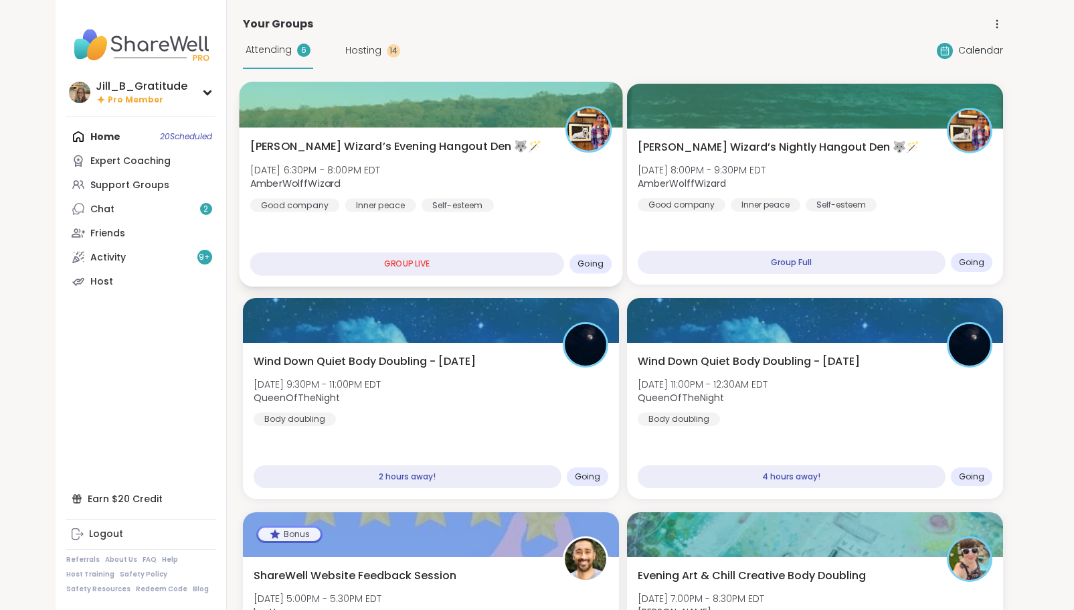
click at [512, 235] on div "Wolff Wizard’s Evening Hangout Den 🐺🪄 Mon, Oct 13 | 6:30PM - 8:00PM EDT AmberWo…" at bounding box center [431, 206] width 384 height 159
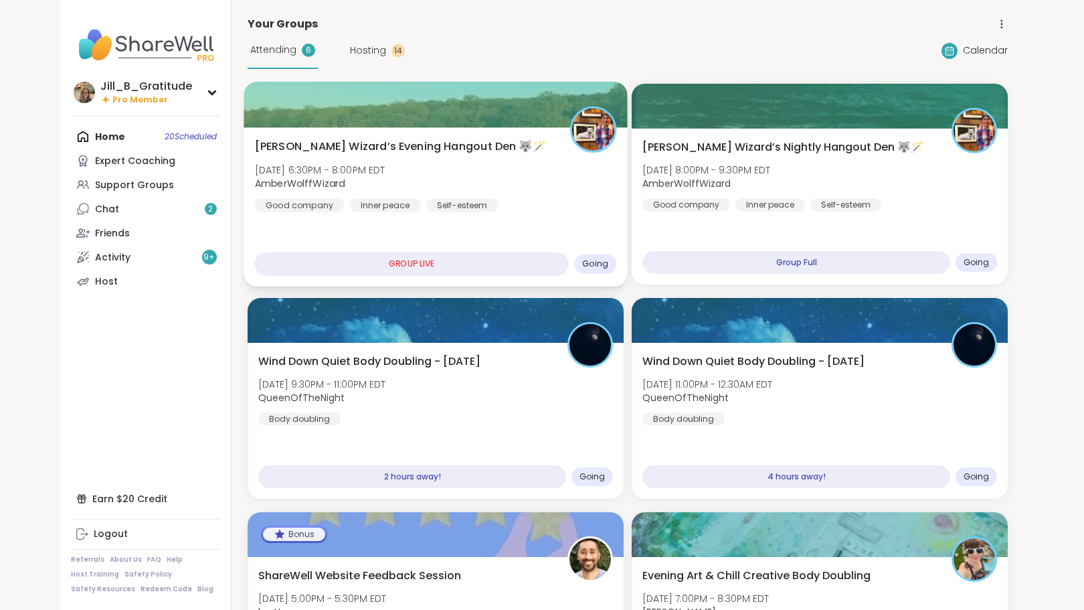
click at [512, 235] on div "Wolff Wizard’s Evening Hangout Den 🐺🪄 Mon, Oct 13 | 6:30PM - 8:00PM EDT AmberWo…" at bounding box center [436, 206] width 384 height 159
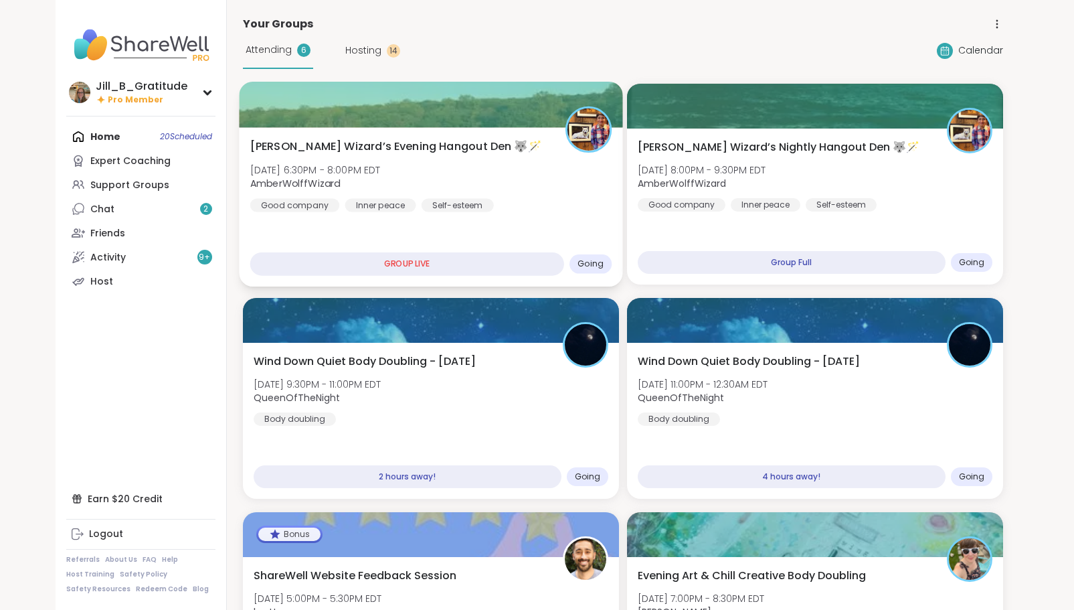
click at [511, 204] on div "Wolff Wizard’s Evening Hangout Den 🐺🪄 Mon, Oct 13 | 6:30PM - 8:00PM EDT AmberWo…" at bounding box center [431, 176] width 362 height 74
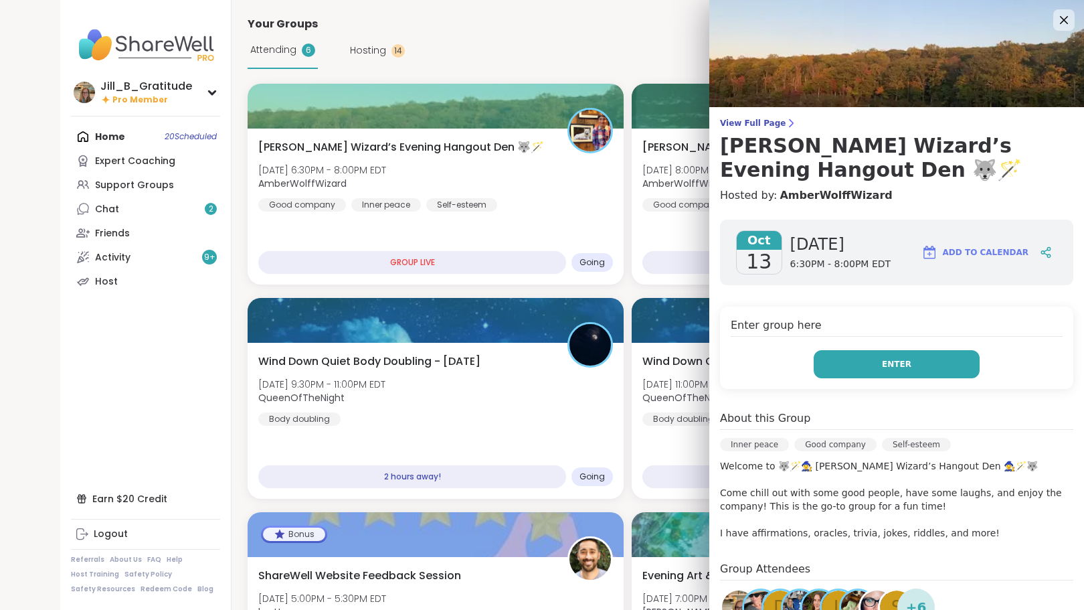
click at [891, 358] on span "Enter" at bounding box center [896, 364] width 29 height 12
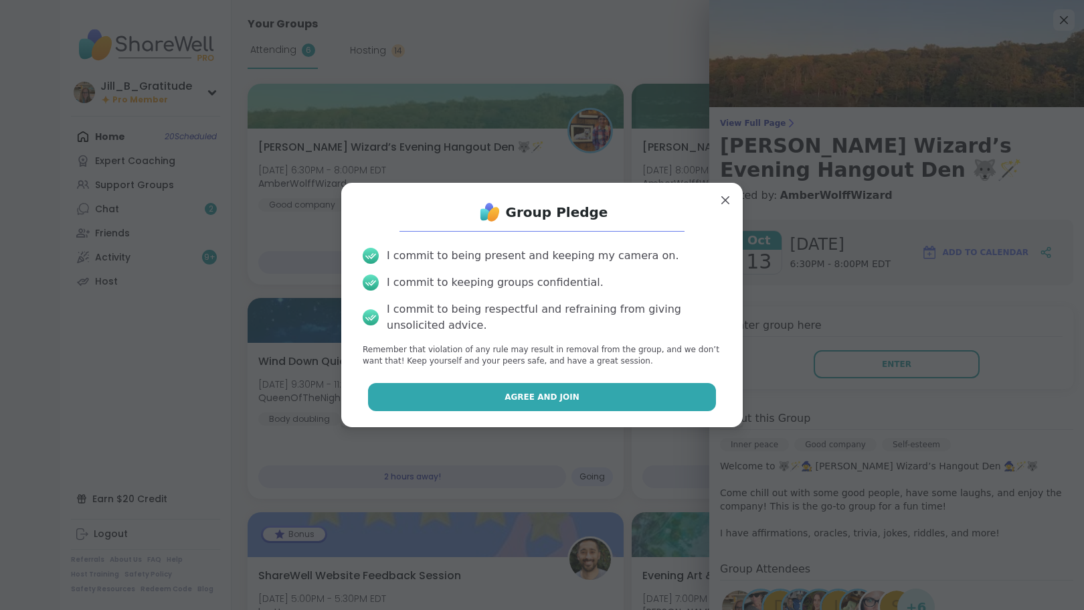
click at [559, 391] on span "Agree and Join" at bounding box center [542, 397] width 75 height 12
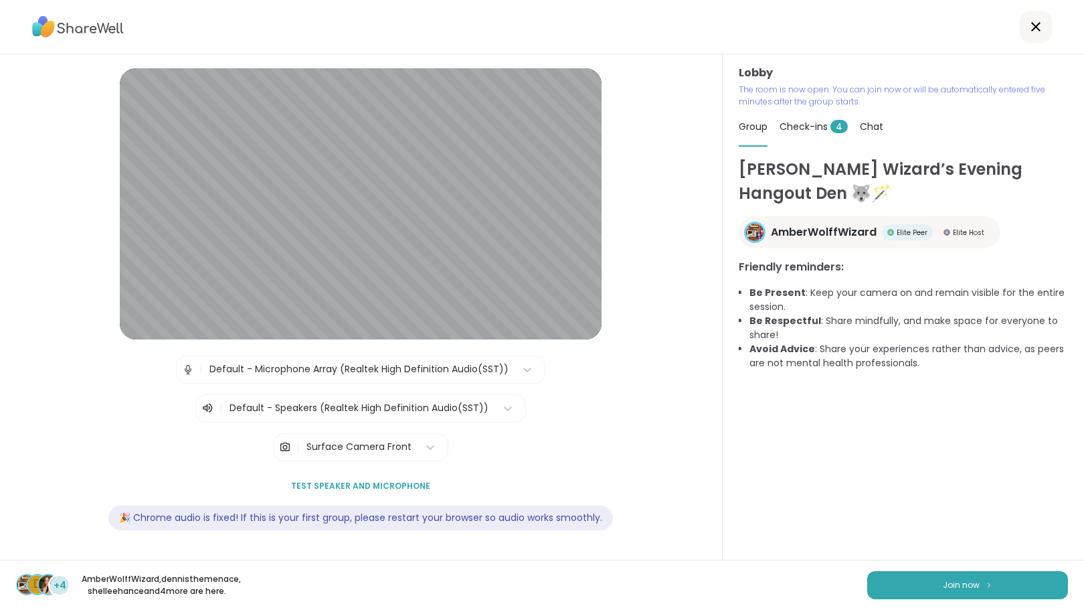
click at [788, 127] on span "Check-ins 4" at bounding box center [814, 126] width 68 height 13
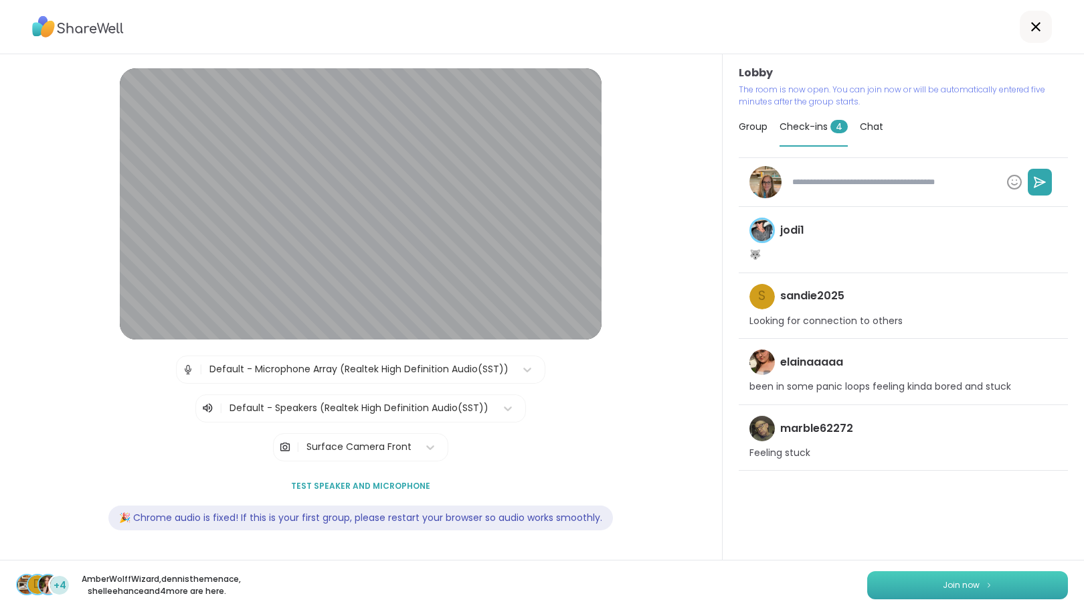
click at [943, 579] on span "Join now" at bounding box center [961, 585] width 37 height 12
type textarea "*"
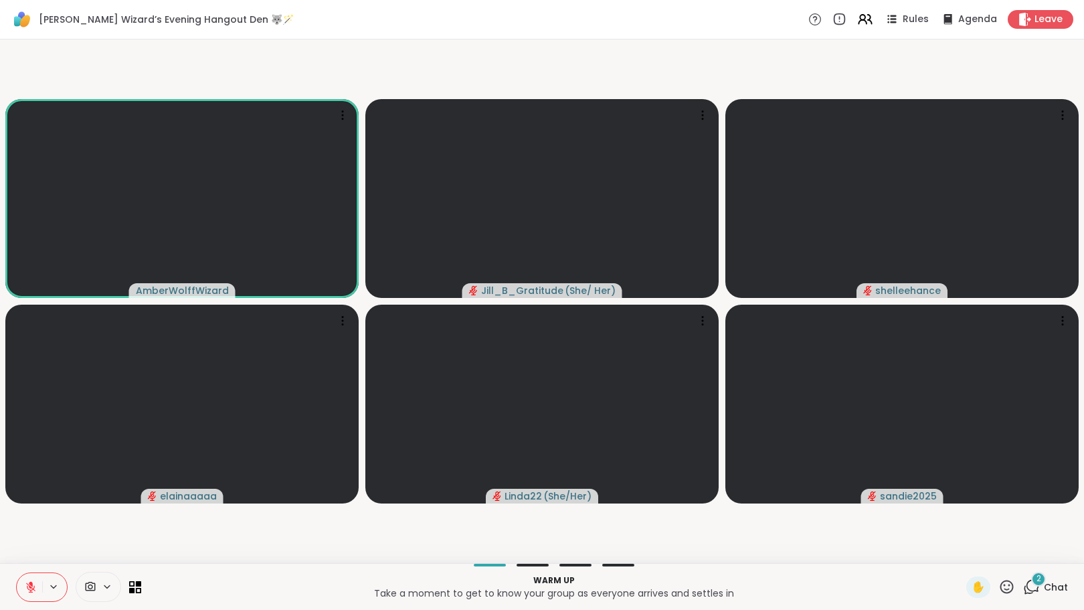
click at [1032, 582] on div "2" at bounding box center [1039, 579] width 15 height 15
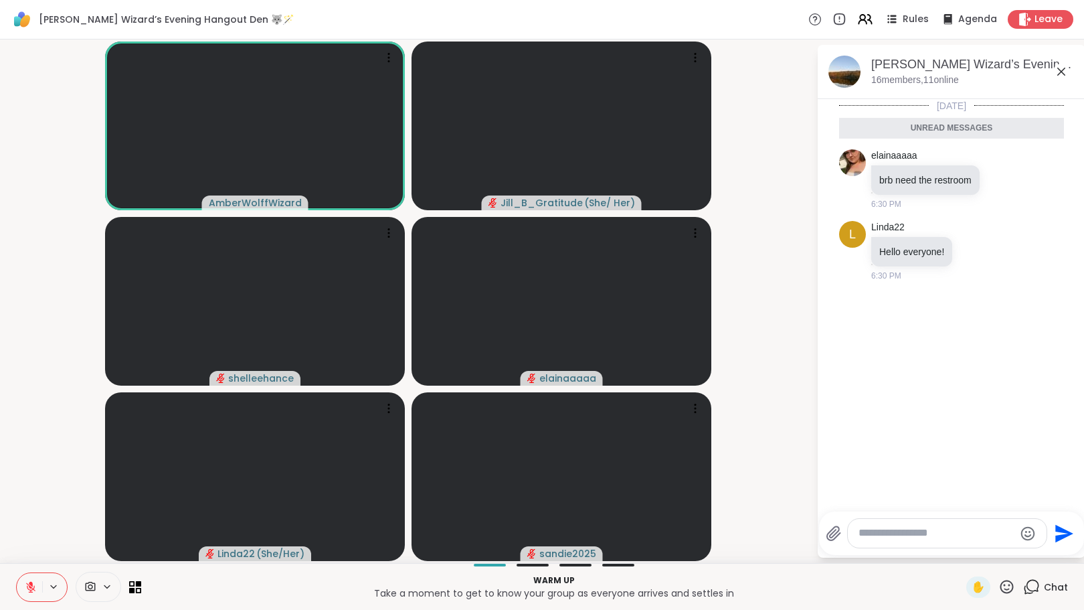
click at [928, 536] on textarea "Type your message" at bounding box center [937, 533] width 156 height 14
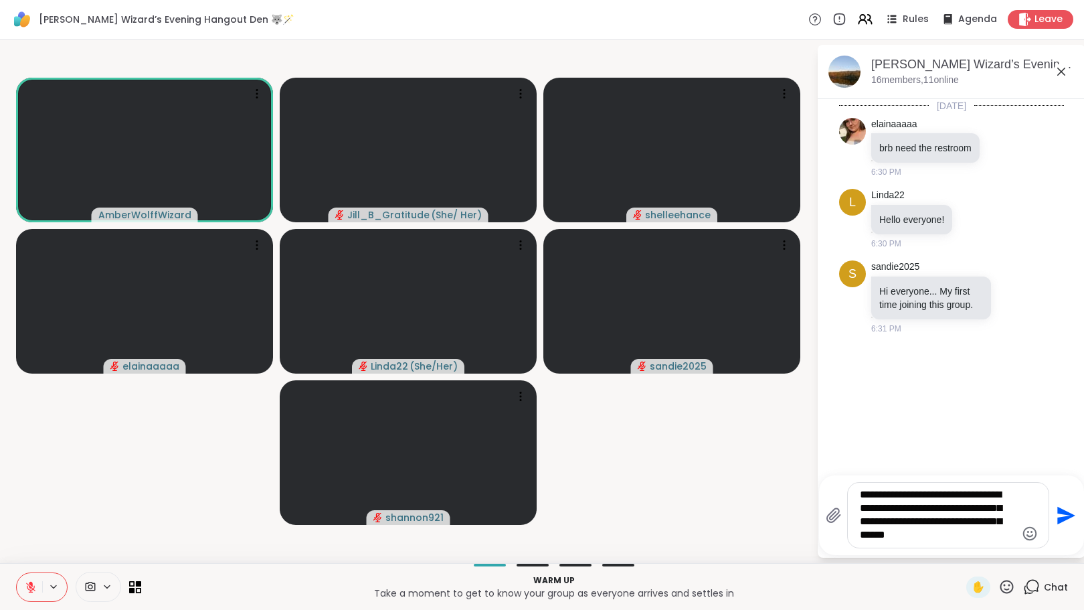
type textarea "**********"
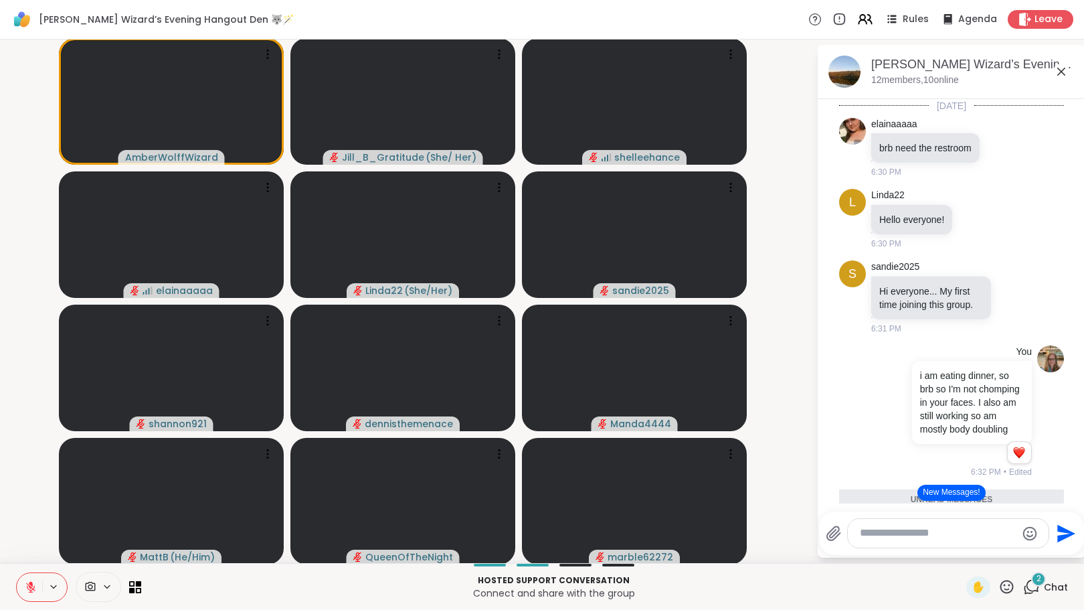
scroll to position [151, 0]
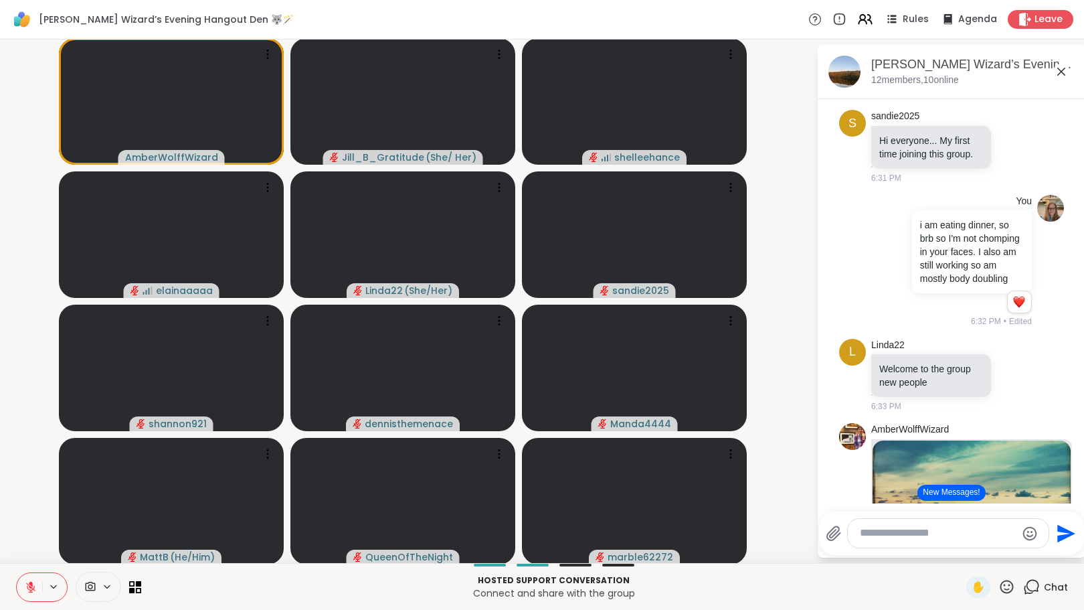
click at [924, 495] on button "New Messages!" at bounding box center [952, 493] width 68 height 16
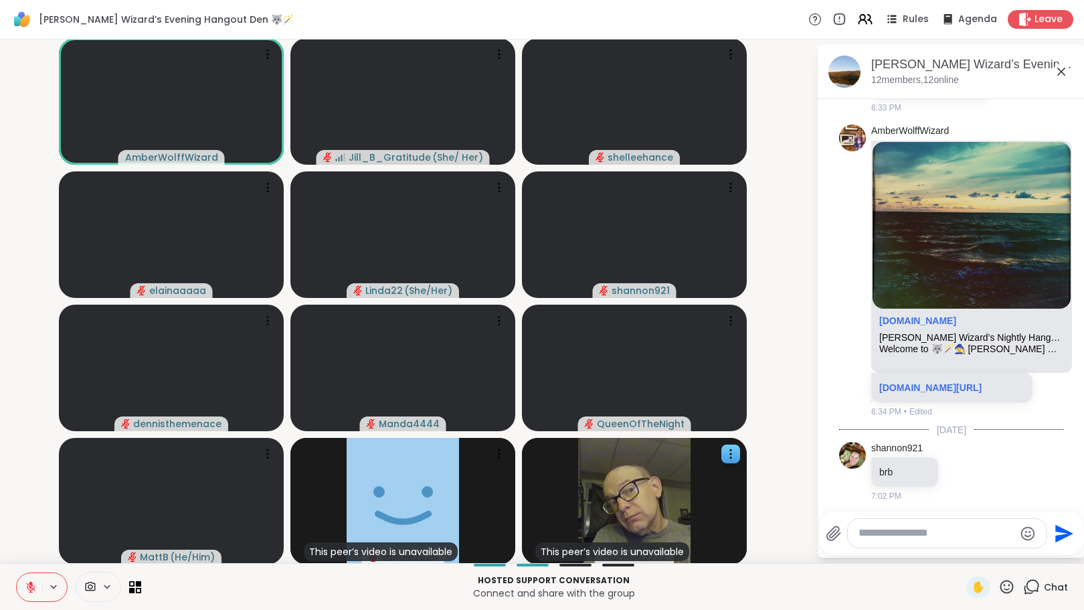
scroll to position [534, 0]
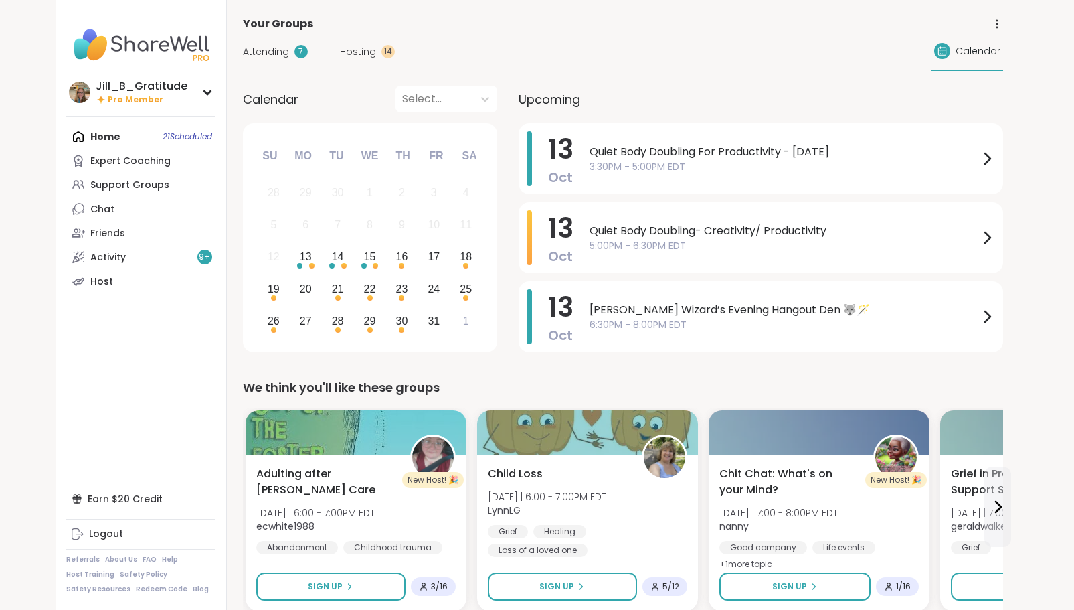
click at [270, 52] on span "Attending" at bounding box center [266, 52] width 46 height 14
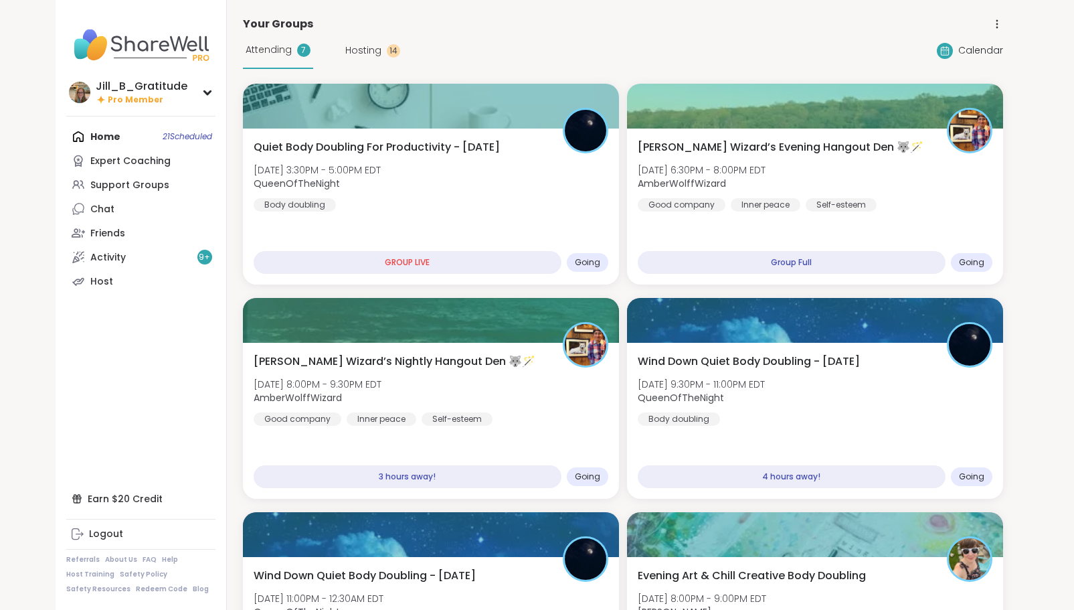
click at [371, 46] on span "Hosting" at bounding box center [363, 51] width 36 height 14
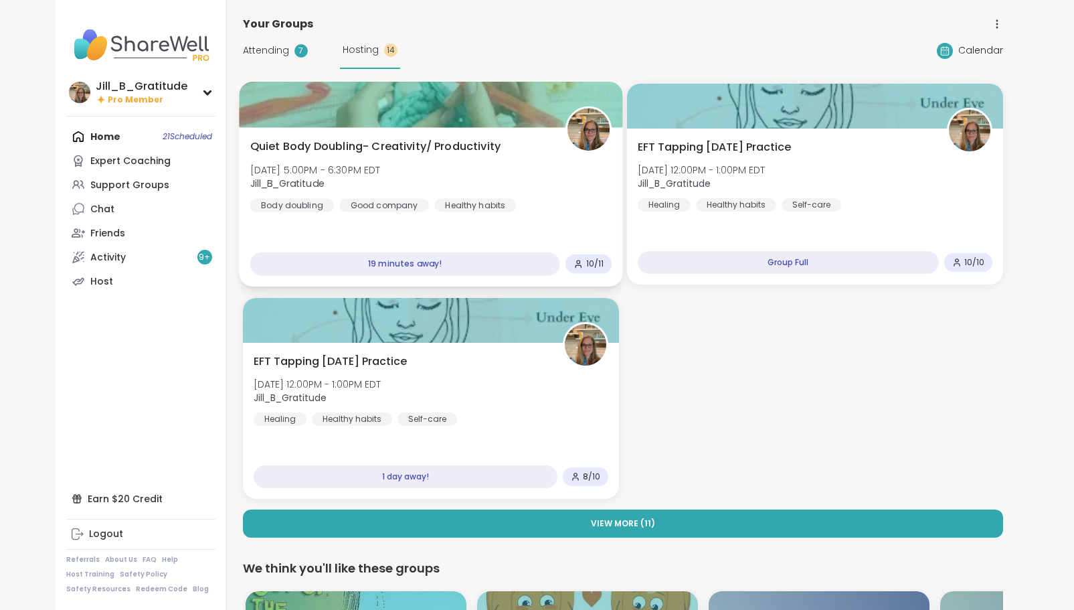
click at [502, 171] on div "Quiet Body Doubling- Creativity/ Productivity [DATE] 5:00PM - 6:30PM EDT Jill_B…" at bounding box center [431, 176] width 362 height 74
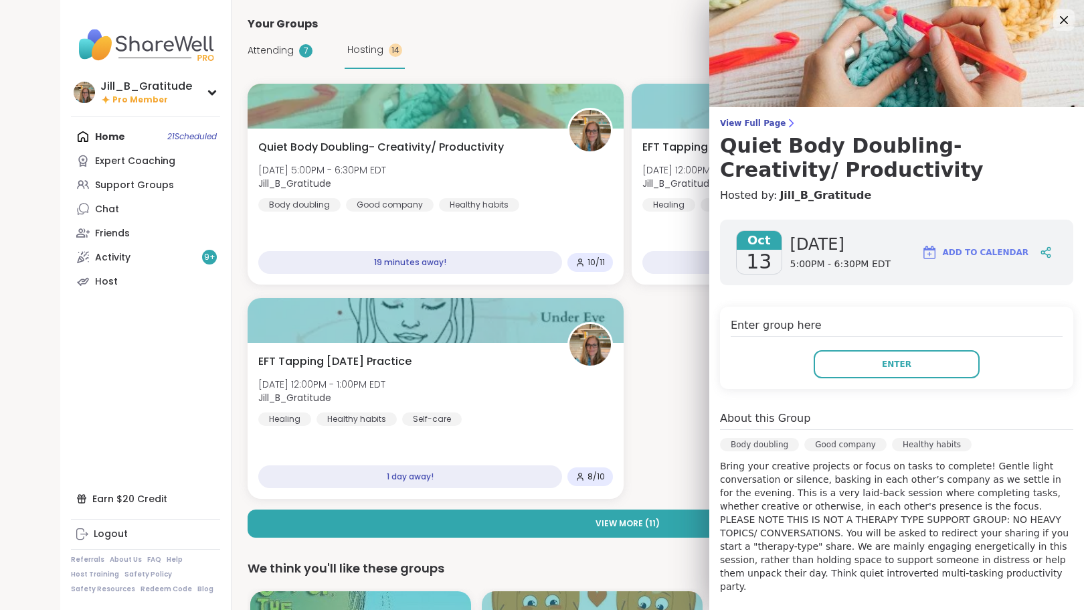
click at [598, 31] on div "Your Groups" at bounding box center [628, 24] width 760 height 16
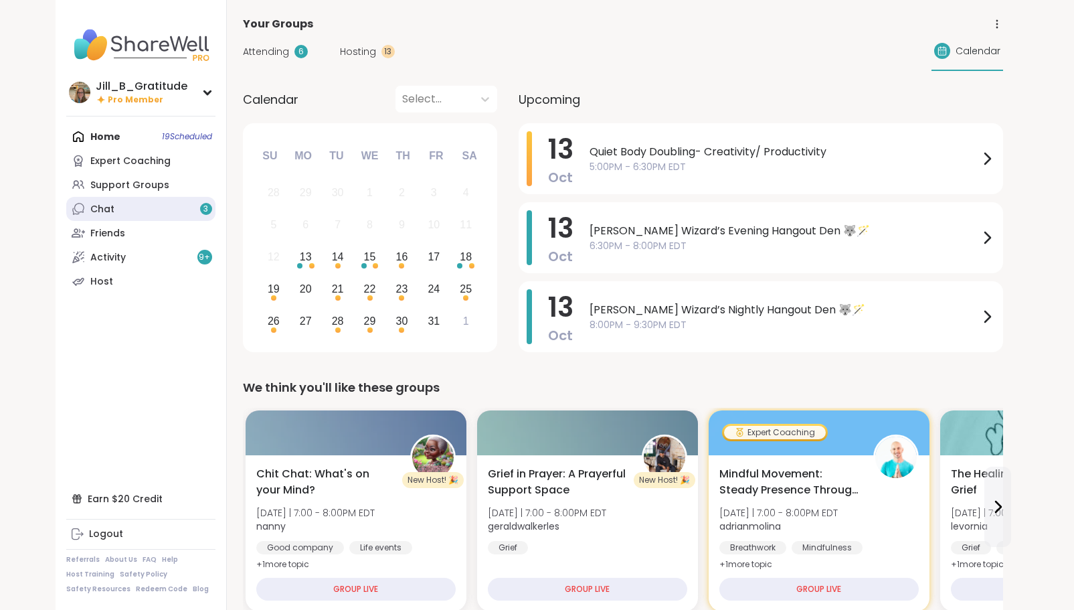
click at [169, 211] on link "Chat 3" at bounding box center [140, 209] width 149 height 24
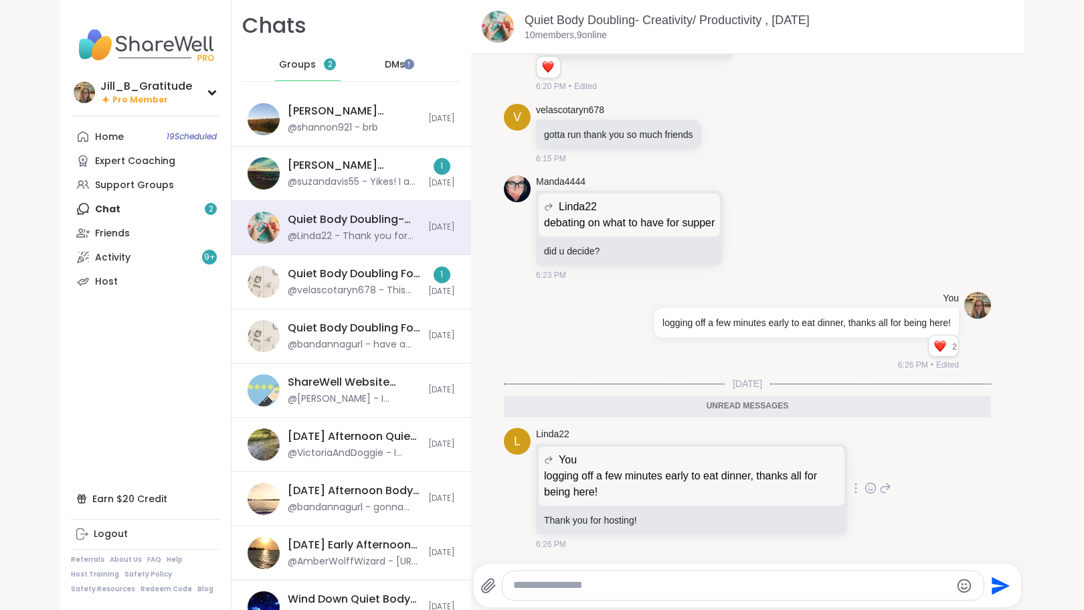
click at [865, 485] on icon at bounding box center [871, 487] width 12 height 13
click at [758, 466] on div "Select Reaction: Heart" at bounding box center [764, 467] width 12 height 12
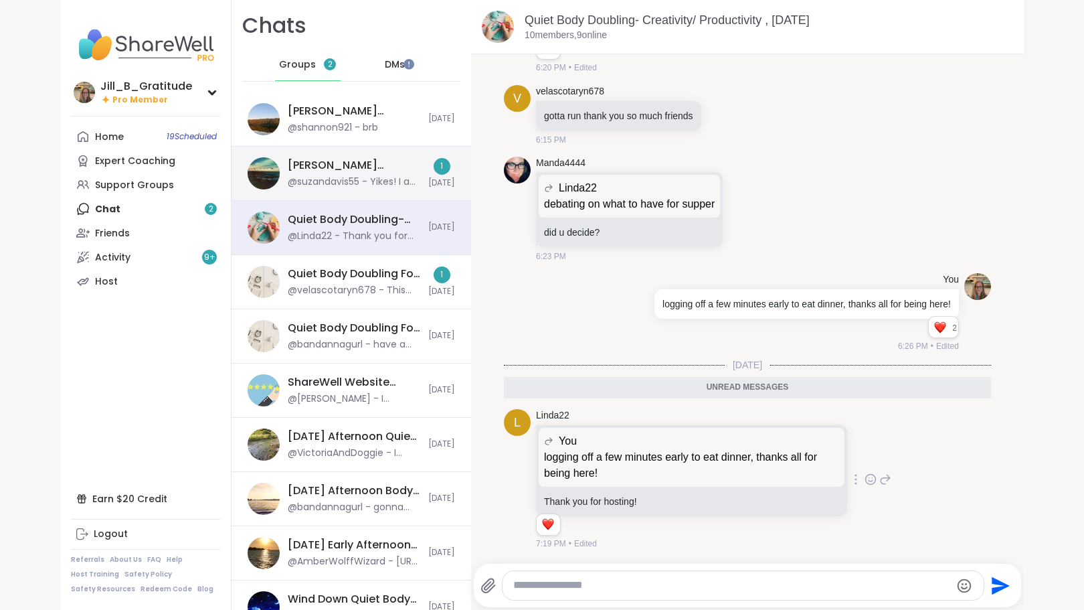
click at [349, 173] on div "Wolff Wizard’s Nightly Hangout Den 🐺🪄, Oct 13" at bounding box center [354, 165] width 133 height 15
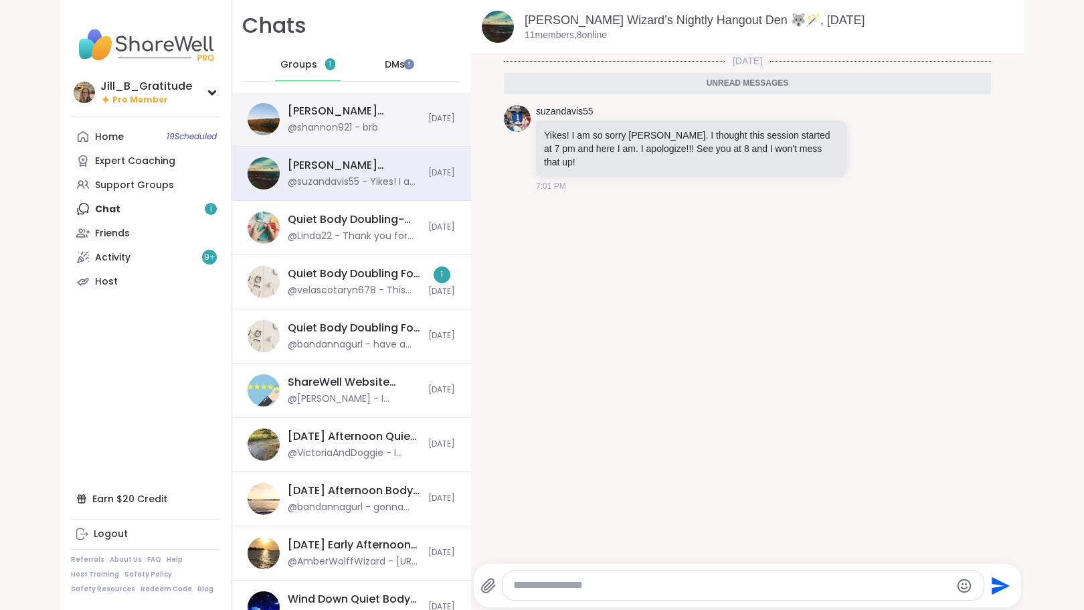
click at [386, 127] on div "Wolff Wizard’s Evening Hangout Den 🐺🪄, Oct 13 @shannon921 - brb" at bounding box center [354, 119] width 133 height 31
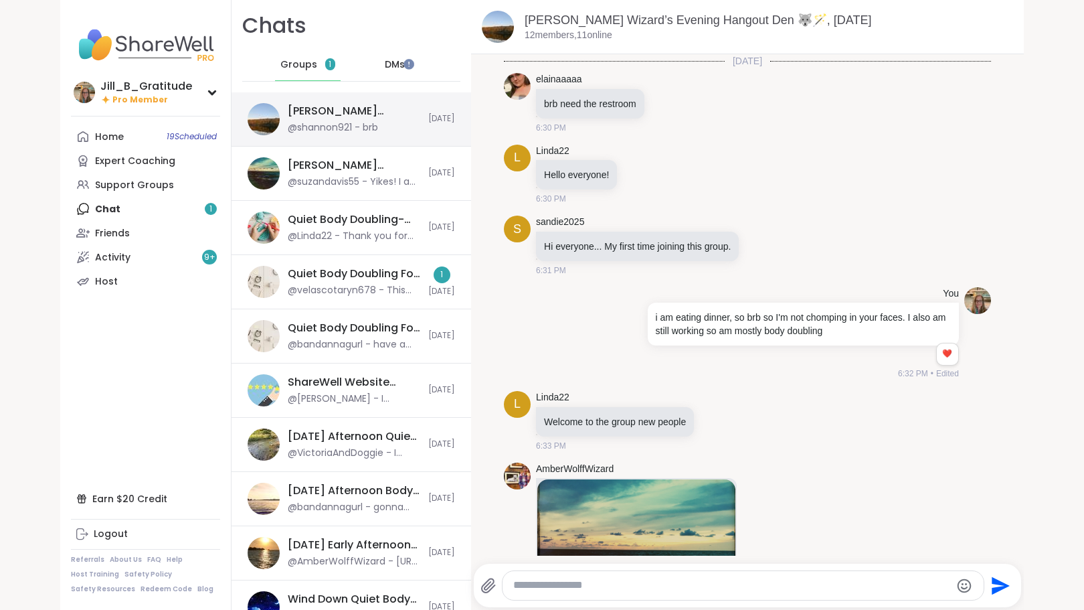
scroll to position [289, 0]
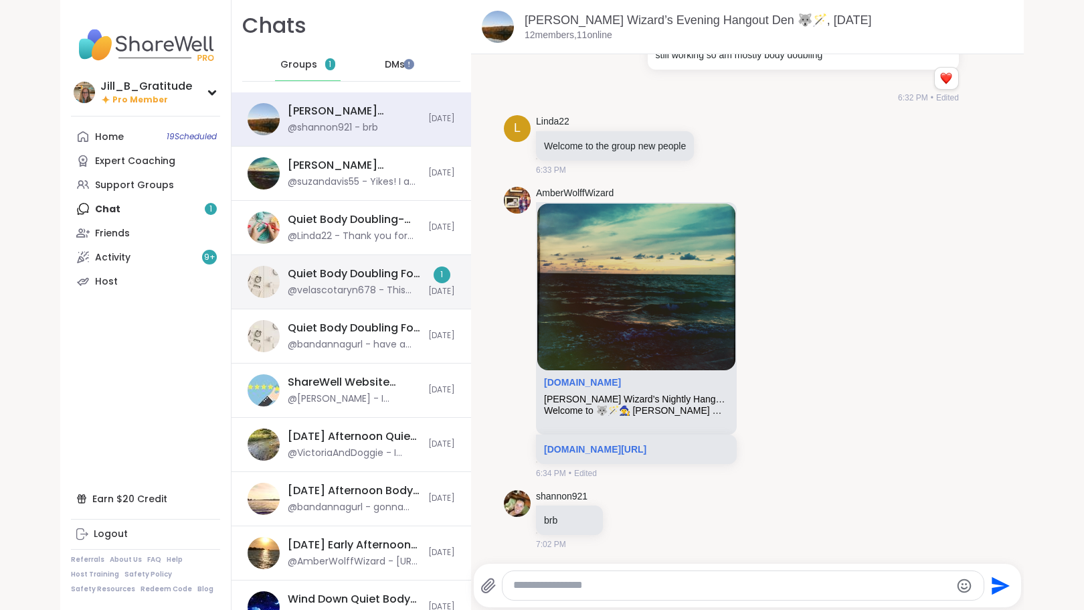
click at [381, 278] on div "Quiet Body Doubling For Productivity - Monday, Oct 13" at bounding box center [354, 273] width 133 height 15
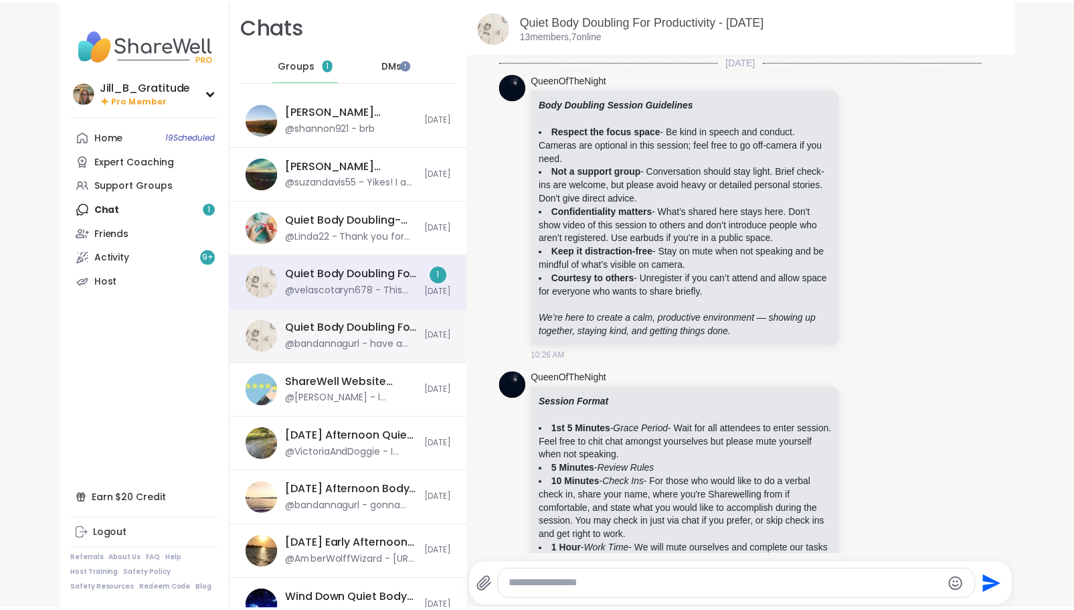
scroll to position [2358, 0]
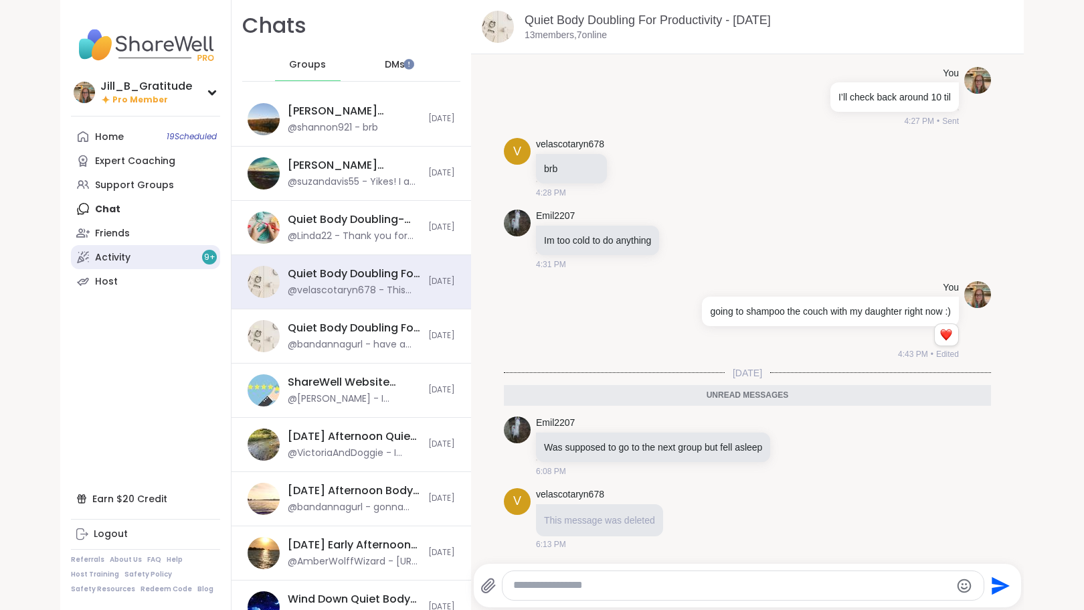
click at [121, 252] on div "Activity 9 +" at bounding box center [112, 257] width 35 height 13
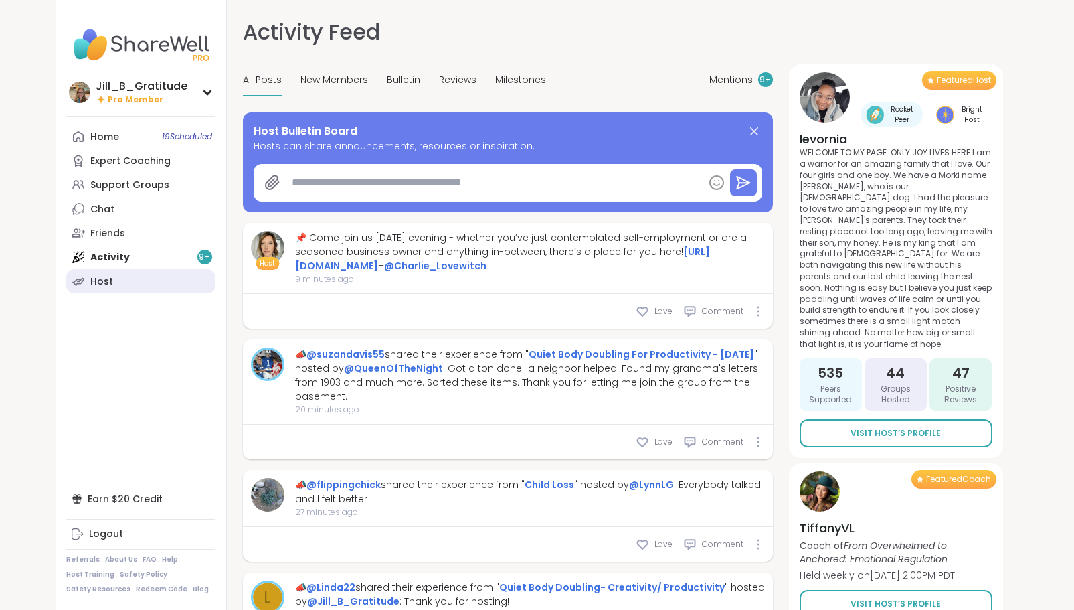
type textarea "*"
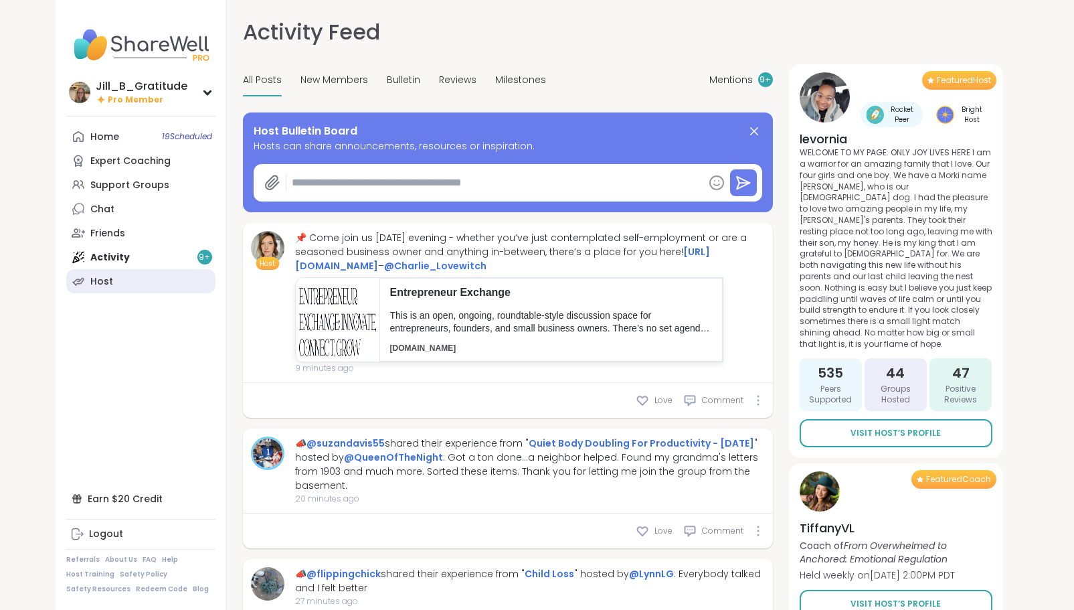
click at [106, 285] on div "Host" at bounding box center [101, 281] width 23 height 13
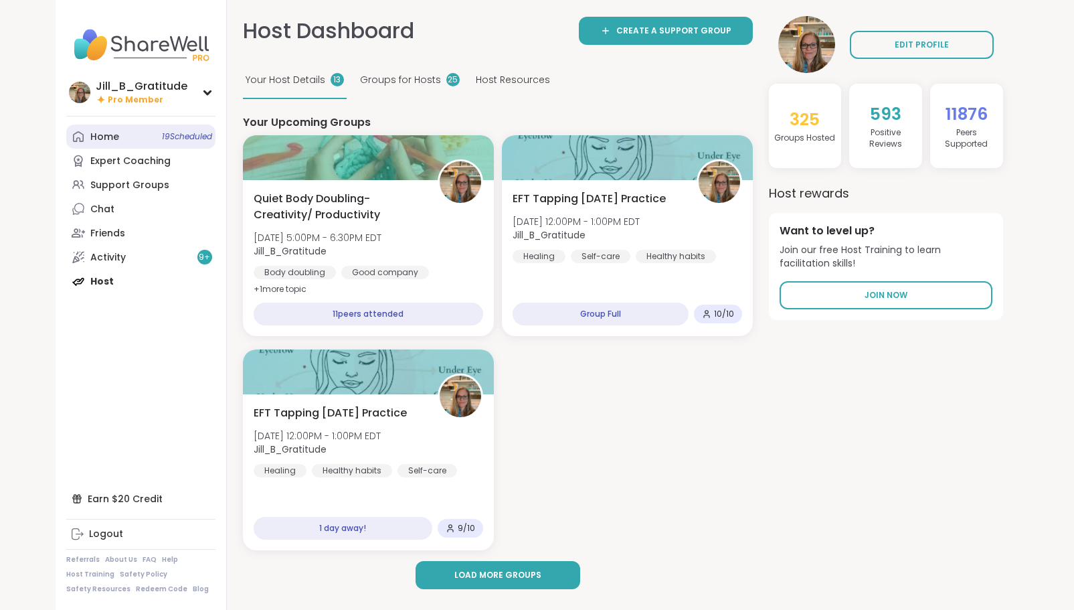
click at [163, 133] on span "19 Scheduled" at bounding box center [187, 136] width 50 height 11
